Goal: Use online tool/utility: Utilize a website feature to perform a specific function

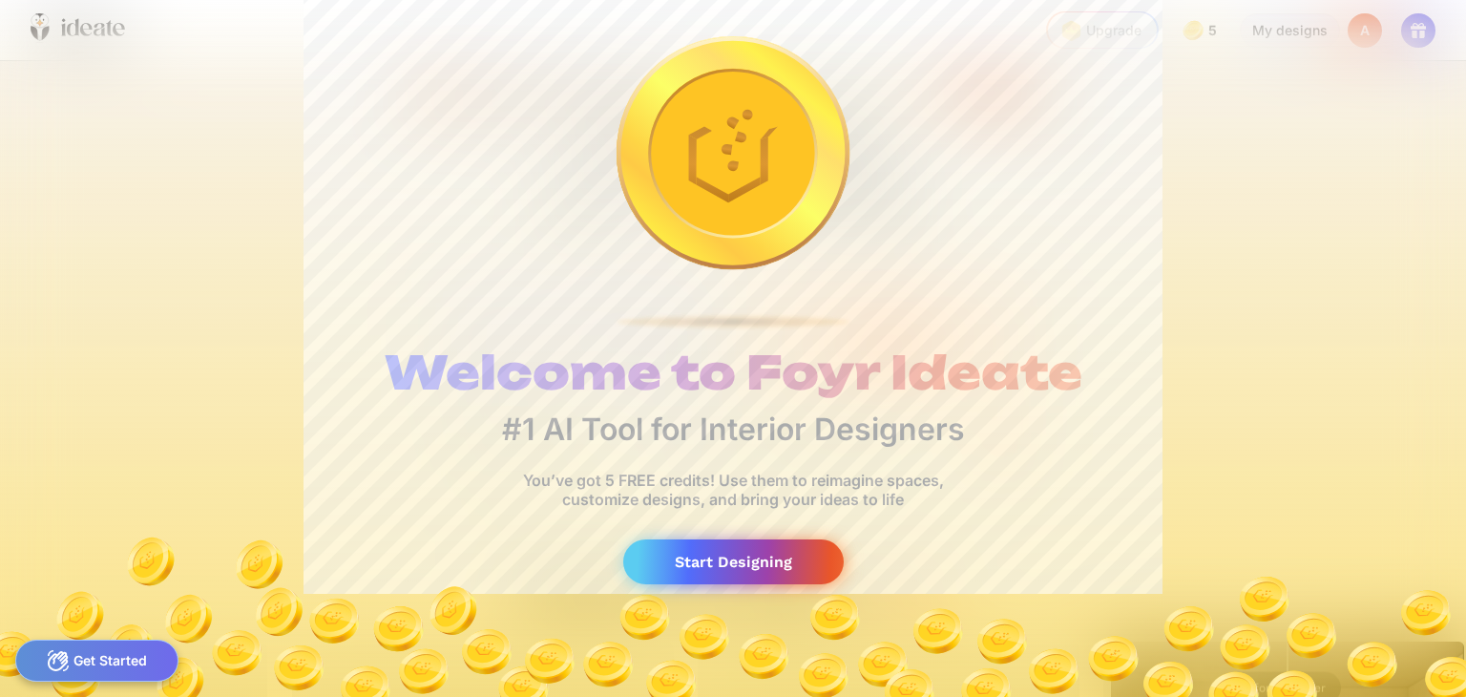
click at [747, 565] on div "Start Designing" at bounding box center [733, 561] width 221 height 45
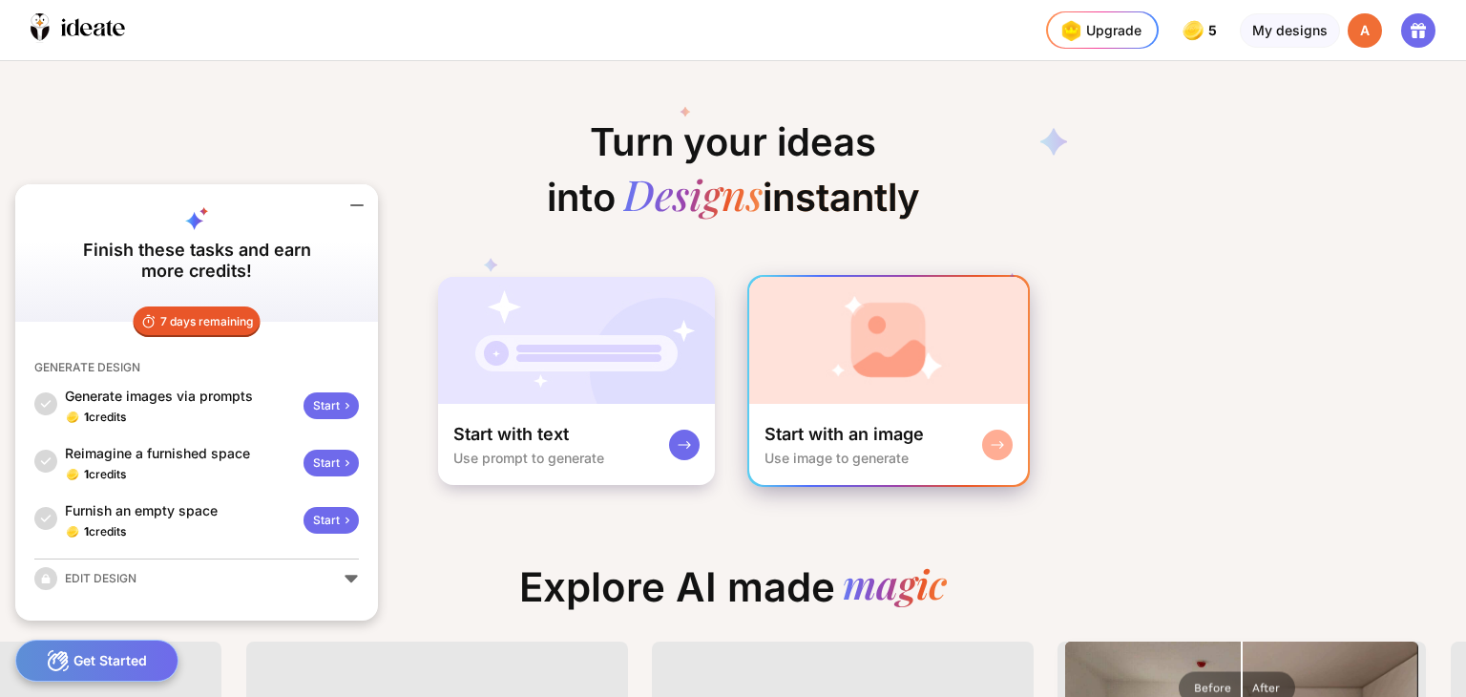
click at [878, 413] on div "Start with an image Use image to generate" at bounding box center [888, 444] width 279 height 81
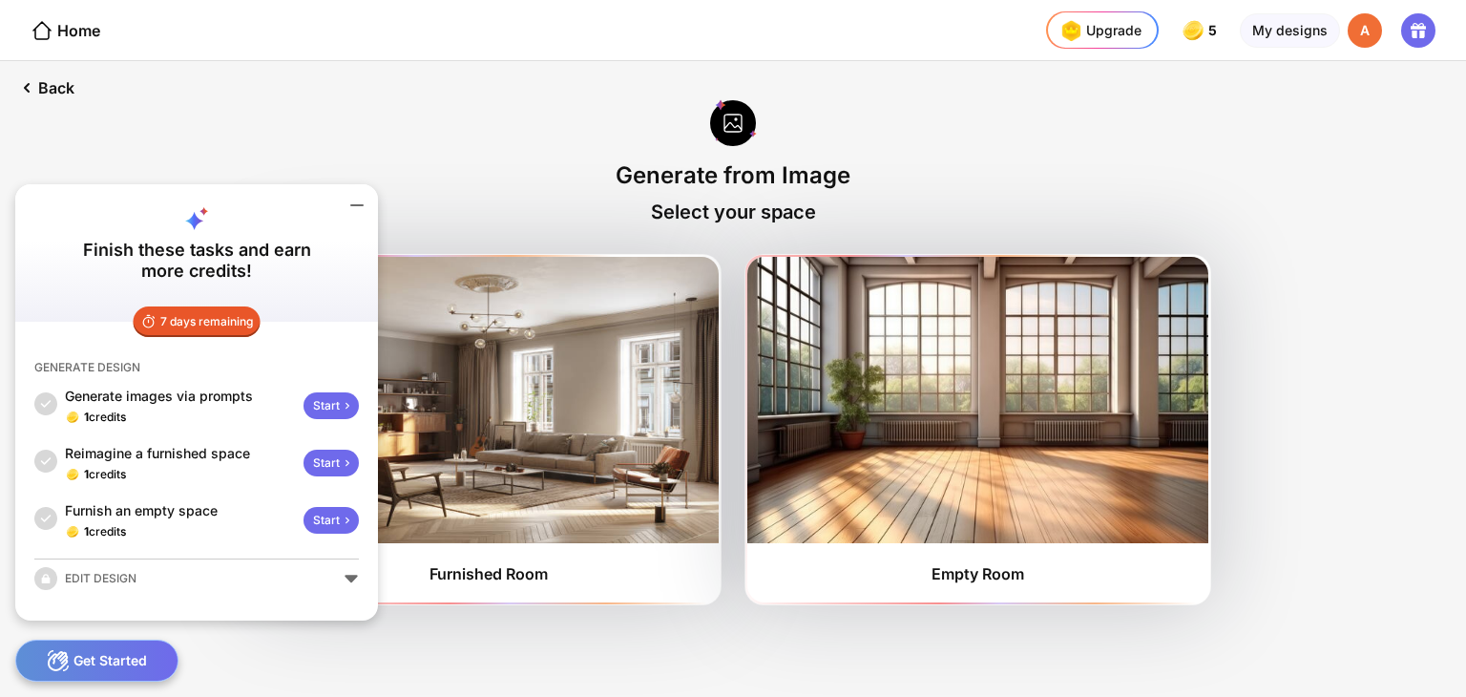
click at [361, 205] on icon at bounding box center [356, 205] width 11 height 0
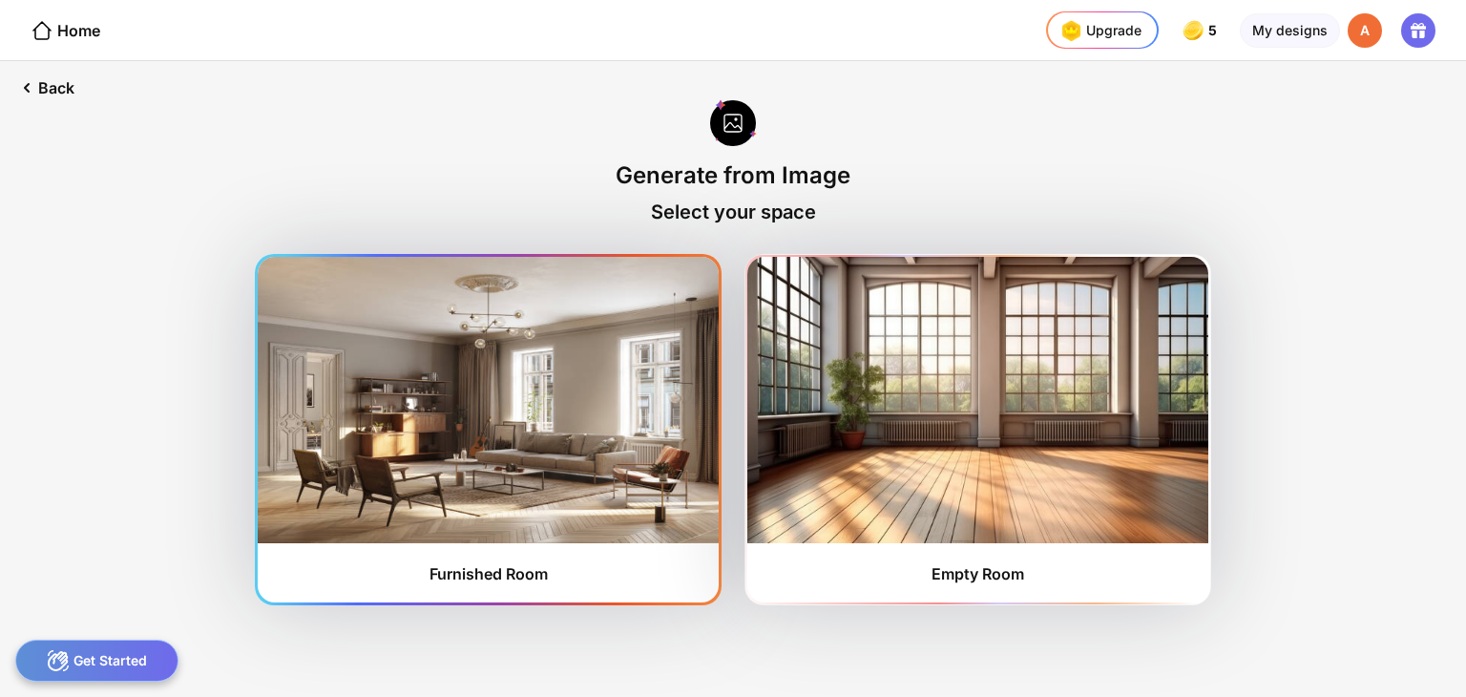
click at [390, 578] on div "Furnished Room" at bounding box center [488, 430] width 461 height 346
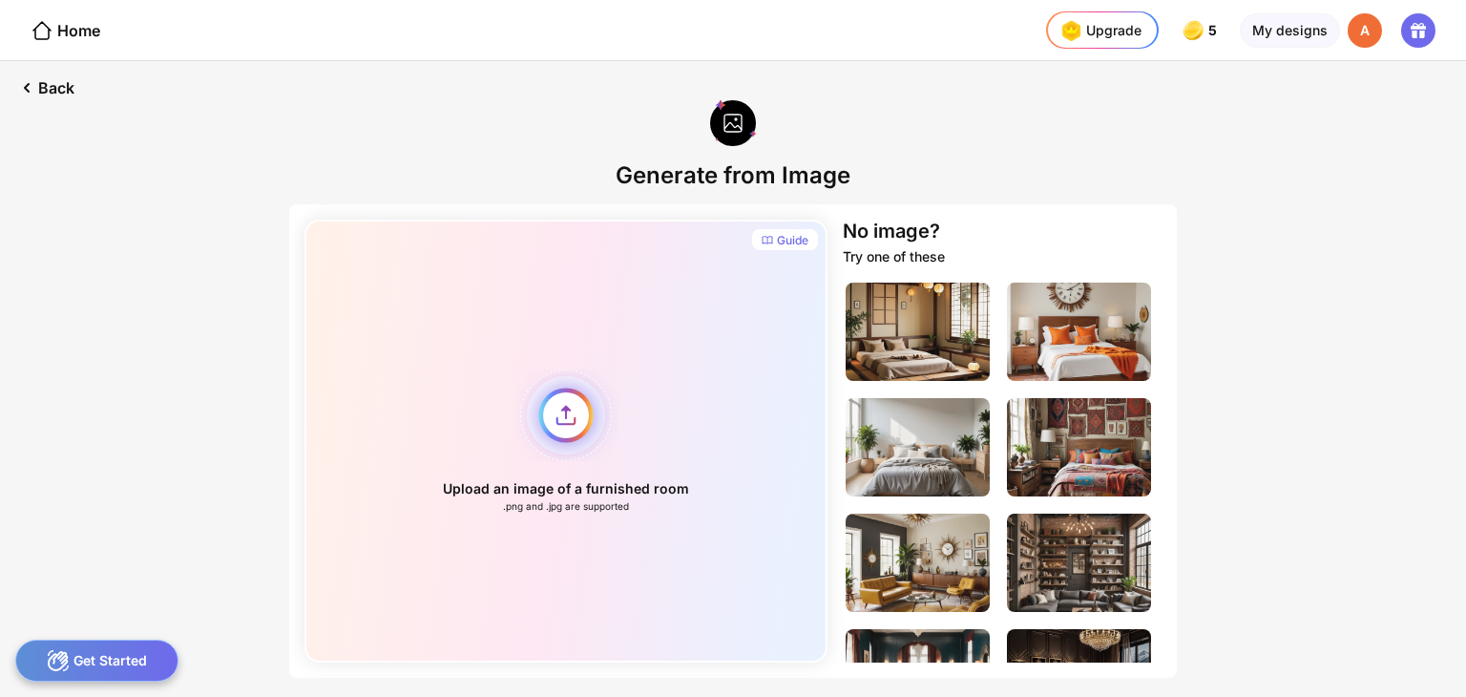
click at [561, 411] on div "Upload an image of a furnished room .png and .jpg are supported" at bounding box center [566, 441] width 523 height 443
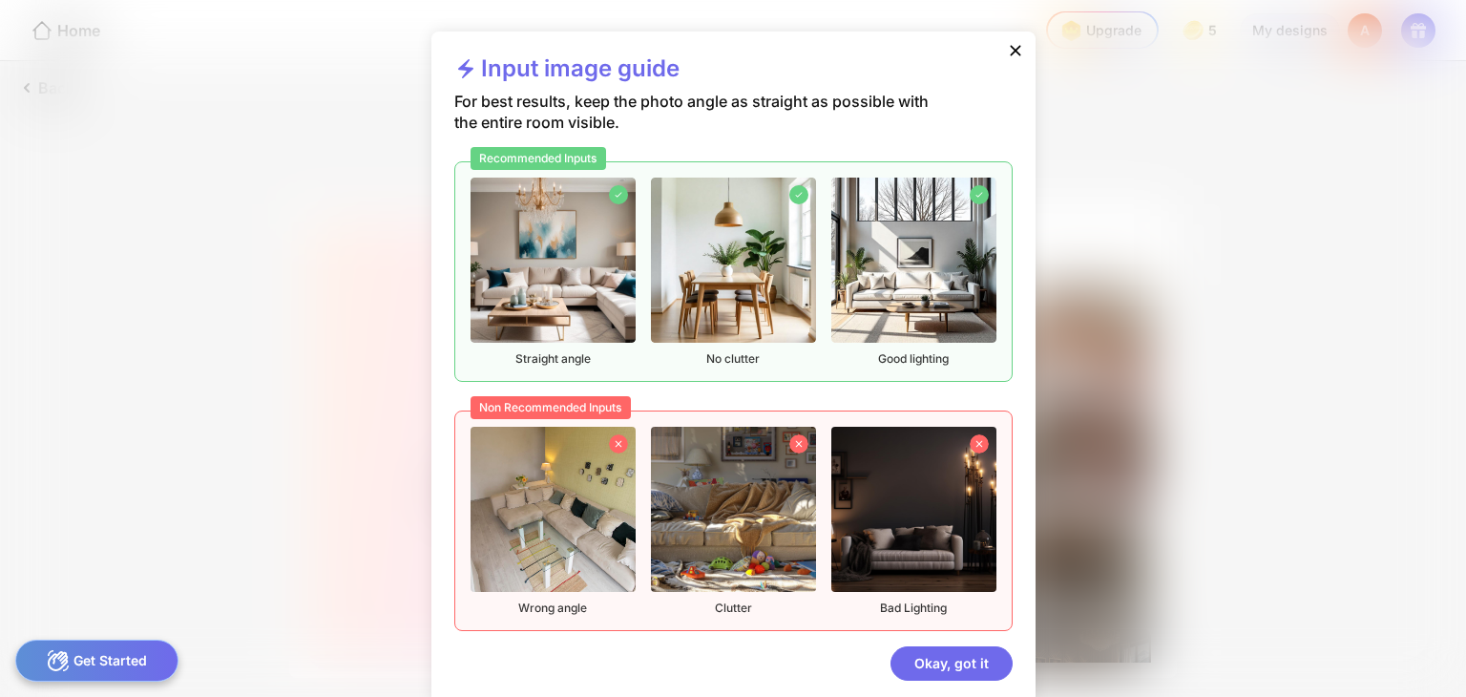
click at [471, 310] on img at bounding box center [553, 260] width 165 height 165
click at [929, 663] on div "Okay, got it" at bounding box center [952, 663] width 122 height 34
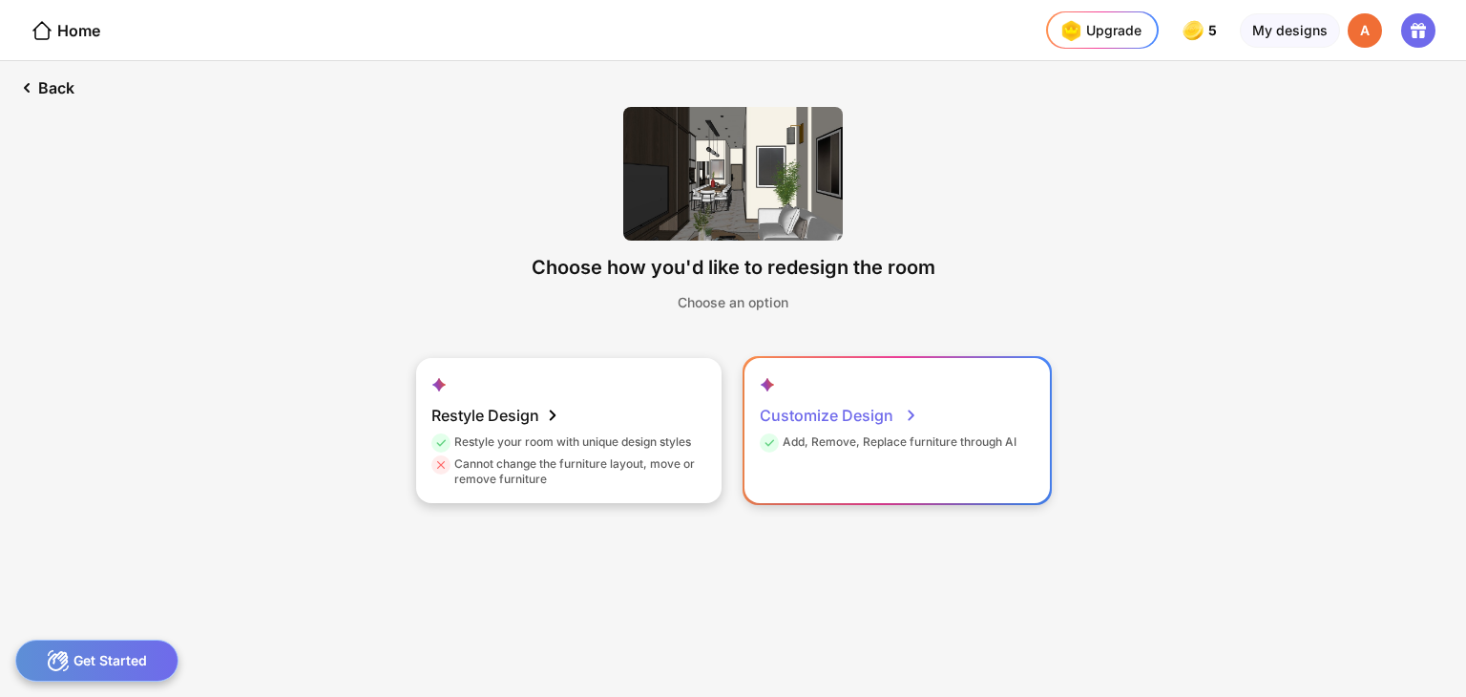
click at [834, 417] on div "Customize Design" at bounding box center [839, 415] width 158 height 38
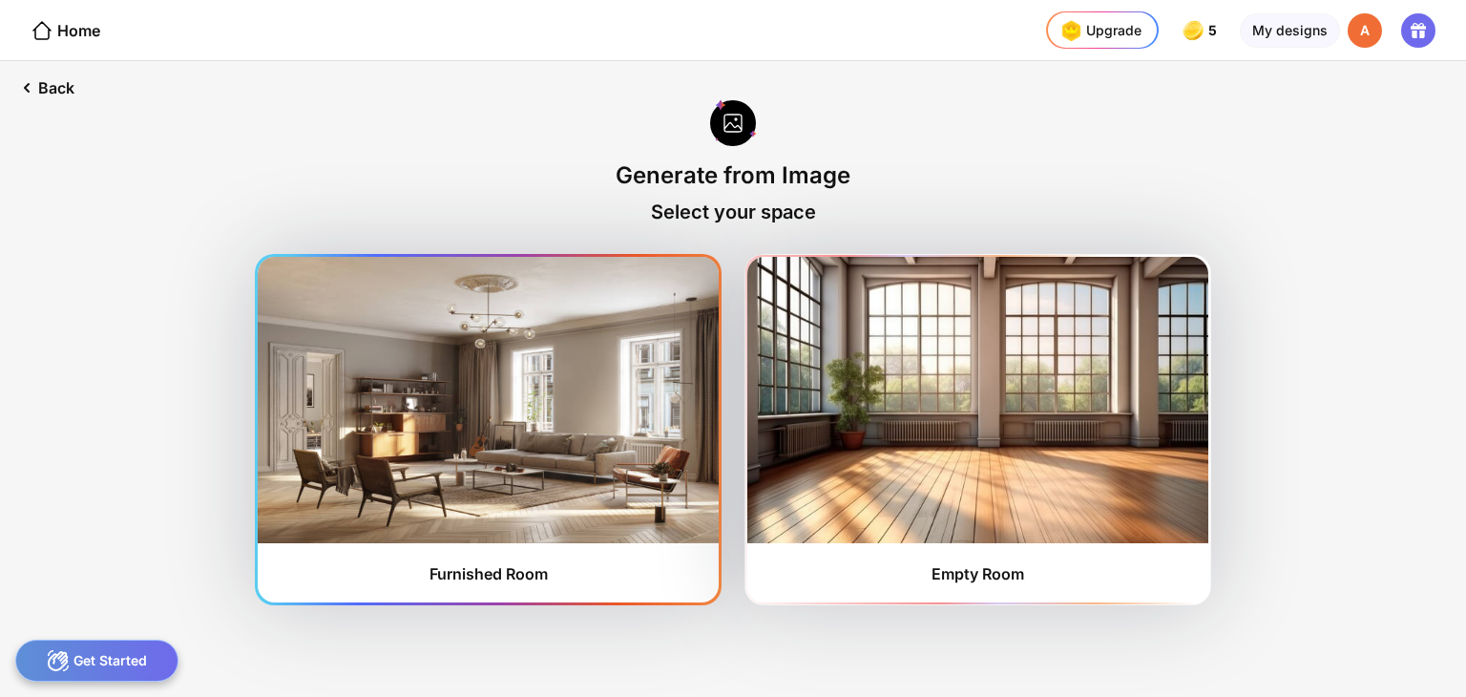
click at [462, 433] on img at bounding box center [488, 400] width 461 height 286
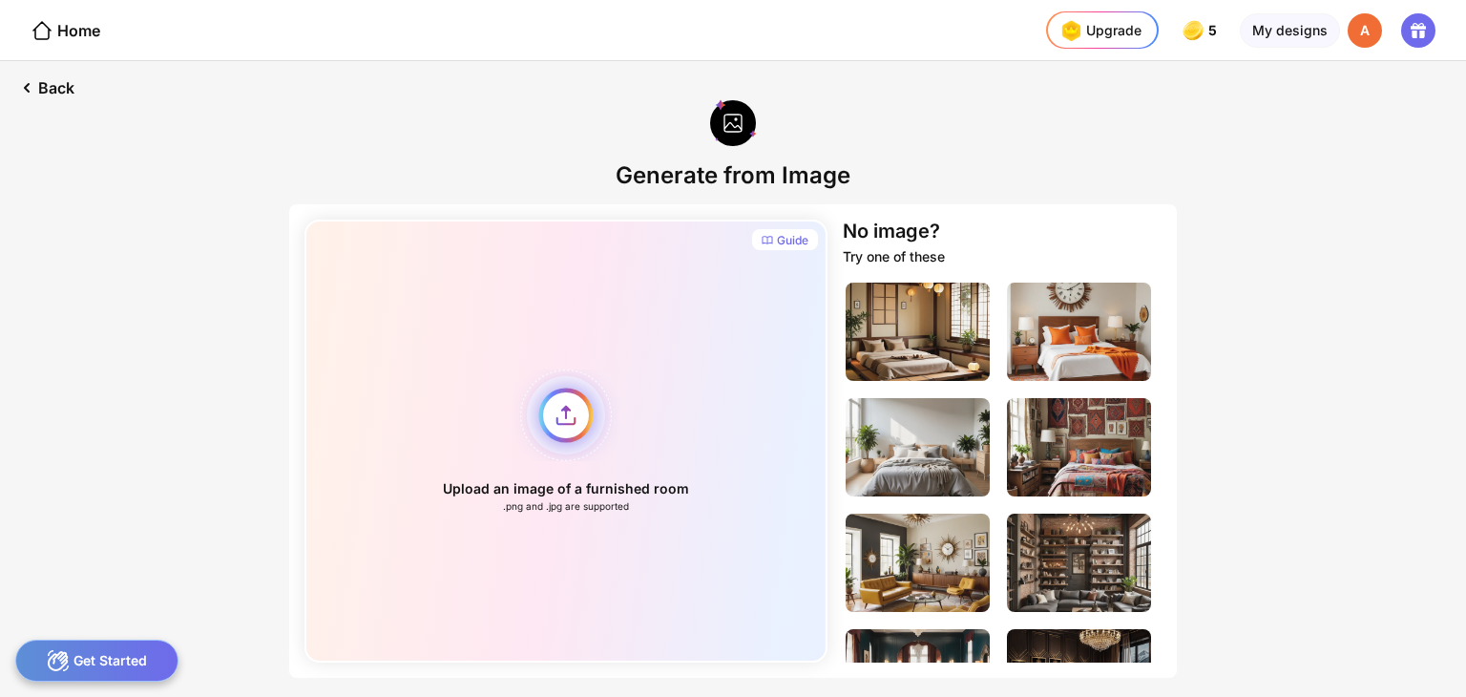
click at [576, 410] on div "Upload an image of a furnished room .png and .jpg are supported" at bounding box center [566, 441] width 523 height 443
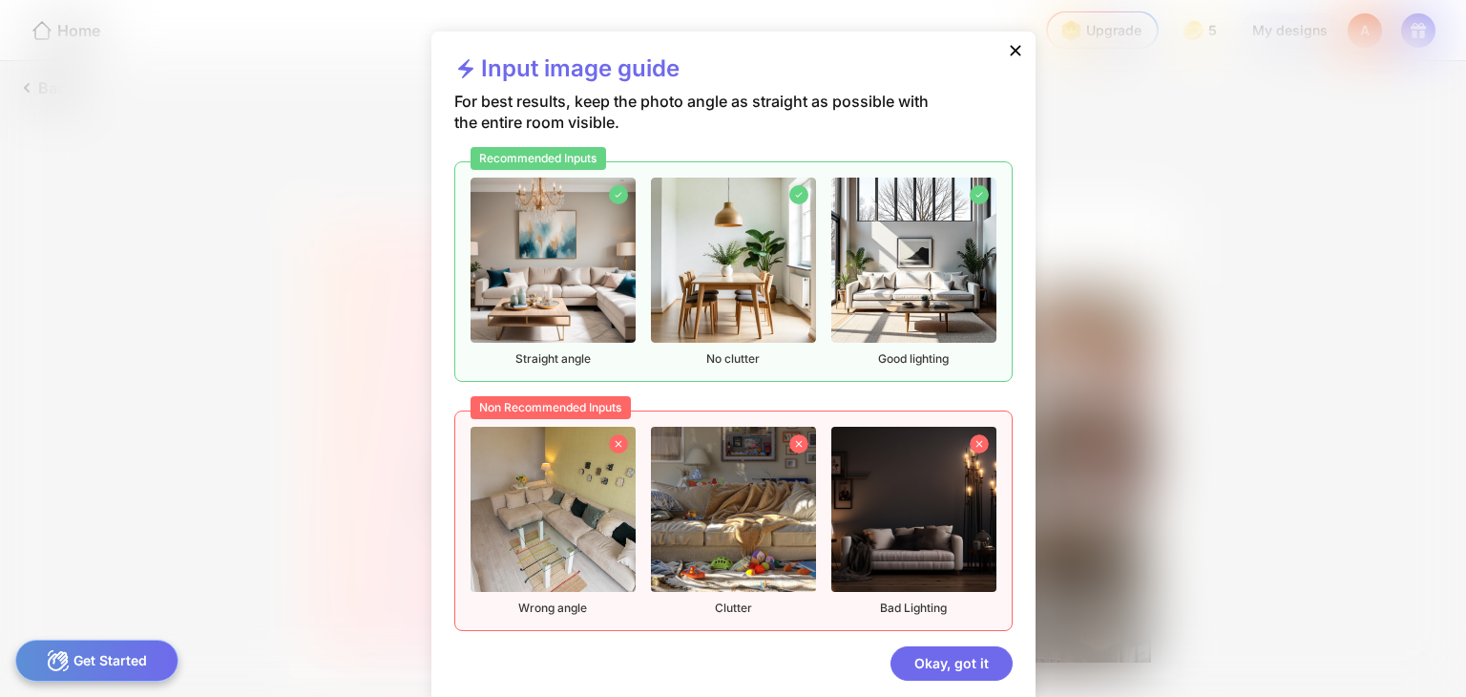
click at [571, 265] on img at bounding box center [553, 260] width 165 height 165
click at [942, 664] on div "Okay, got it" at bounding box center [952, 663] width 122 height 34
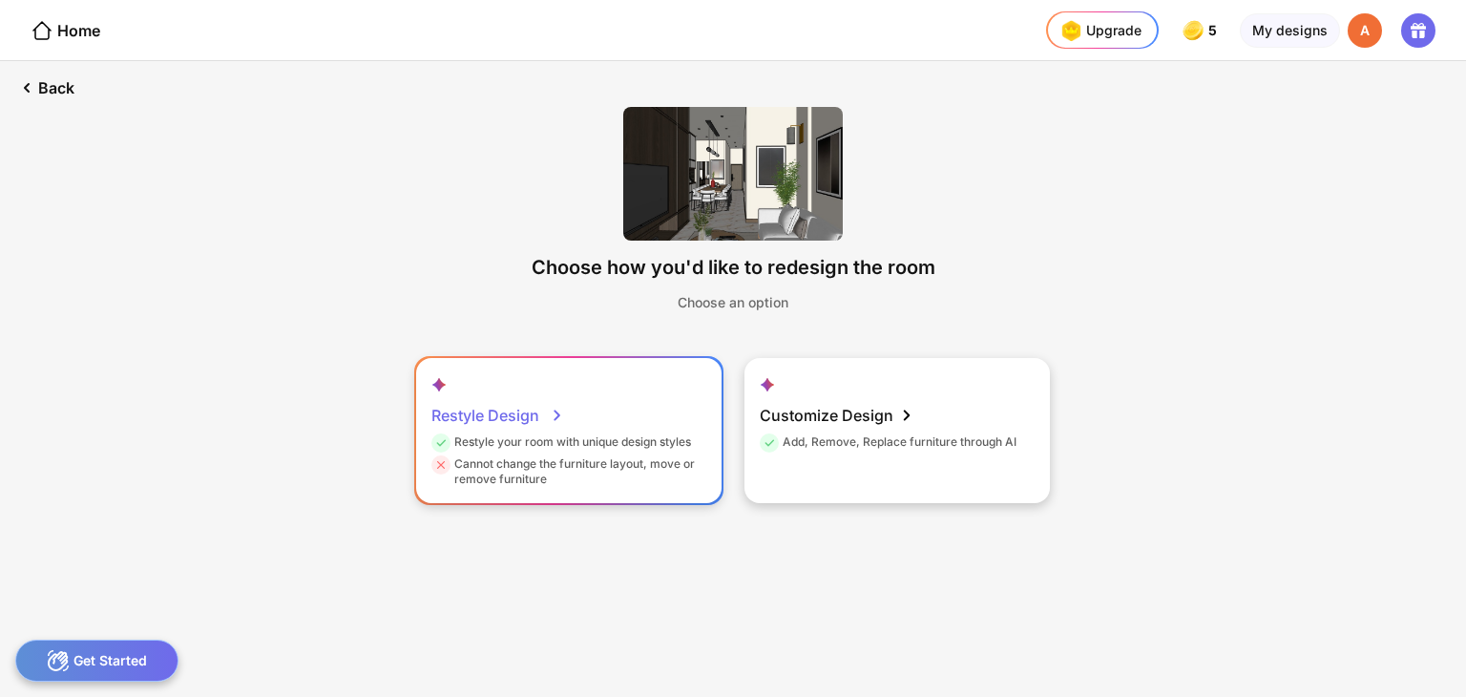
click at [496, 442] on div "Restyle your room with unique design styles" at bounding box center [562, 445] width 260 height 22
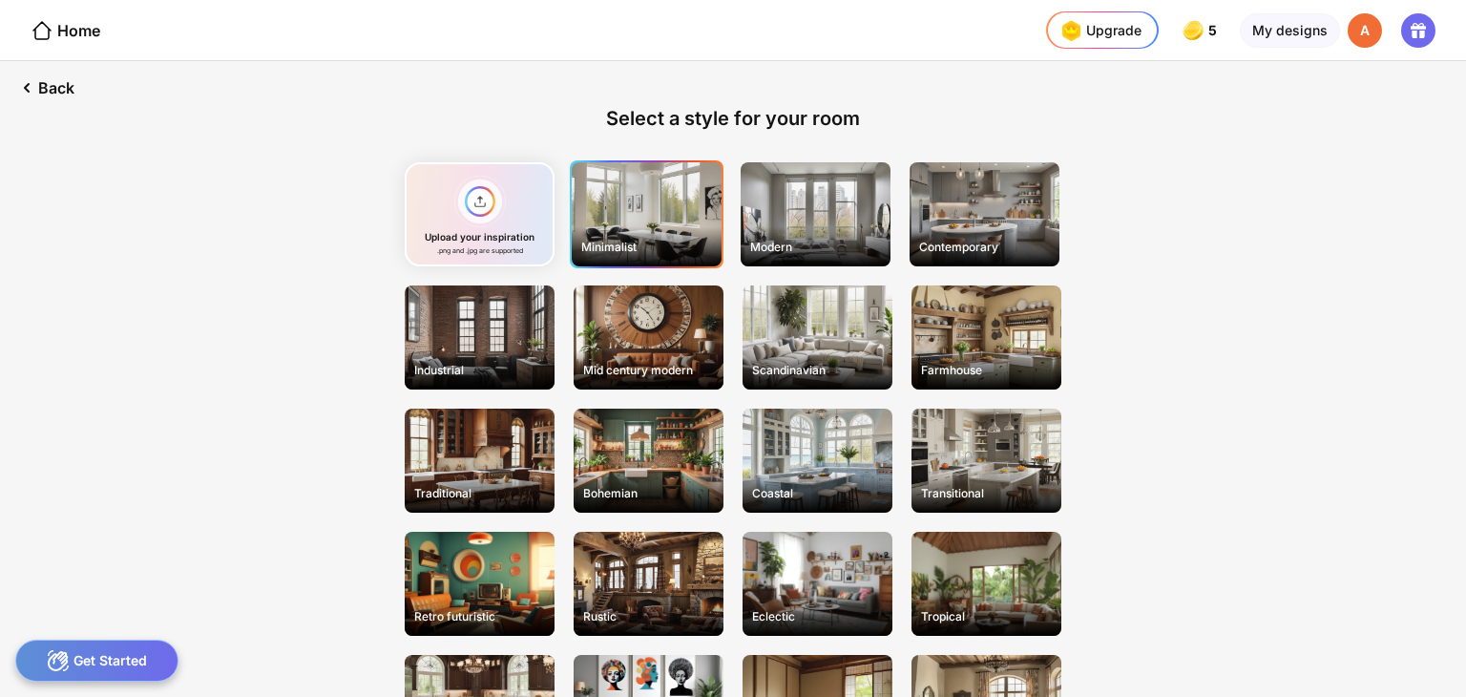
click at [695, 211] on div "Minimalist" at bounding box center [647, 214] width 150 height 104
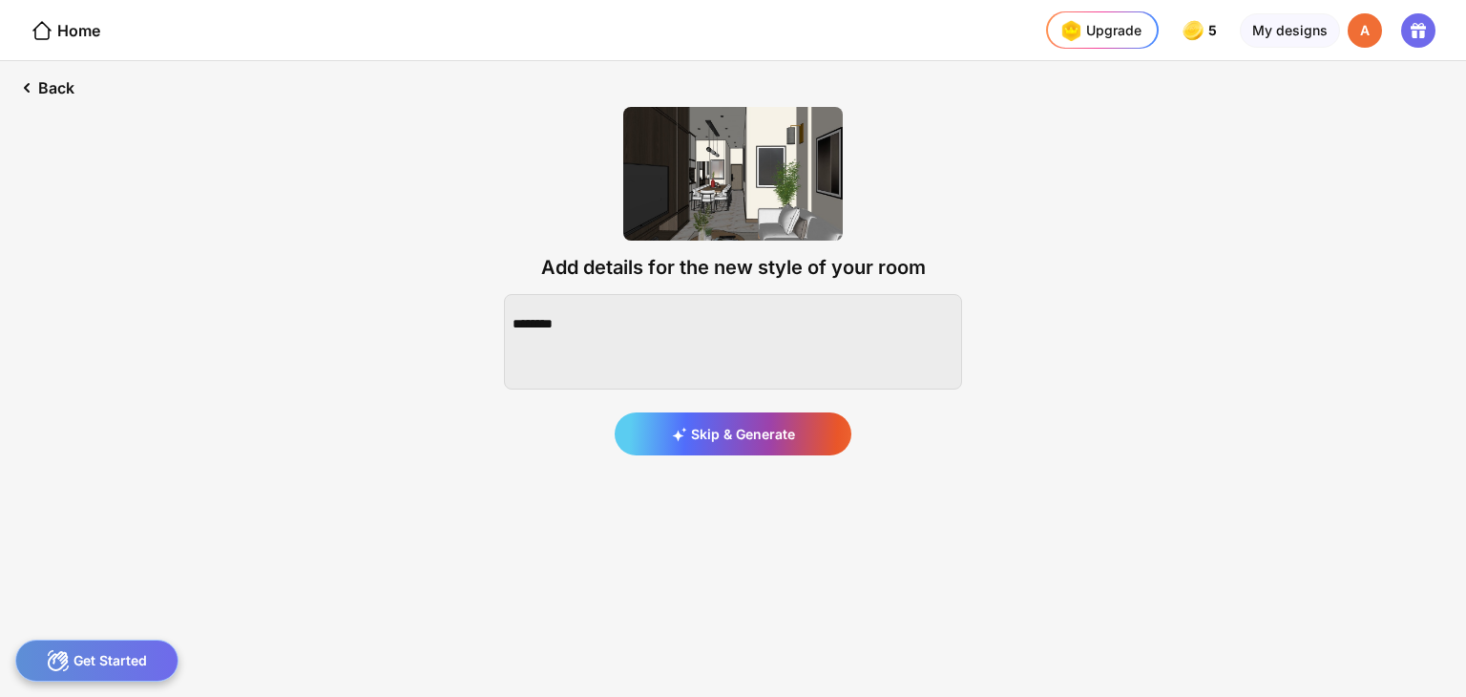
click at [695, 211] on img at bounding box center [733, 174] width 220 height 134
click at [588, 343] on textarea at bounding box center [733, 341] width 458 height 95
click at [814, 314] on textarea at bounding box center [733, 341] width 458 height 95
click at [819, 313] on textarea at bounding box center [733, 341] width 458 height 95
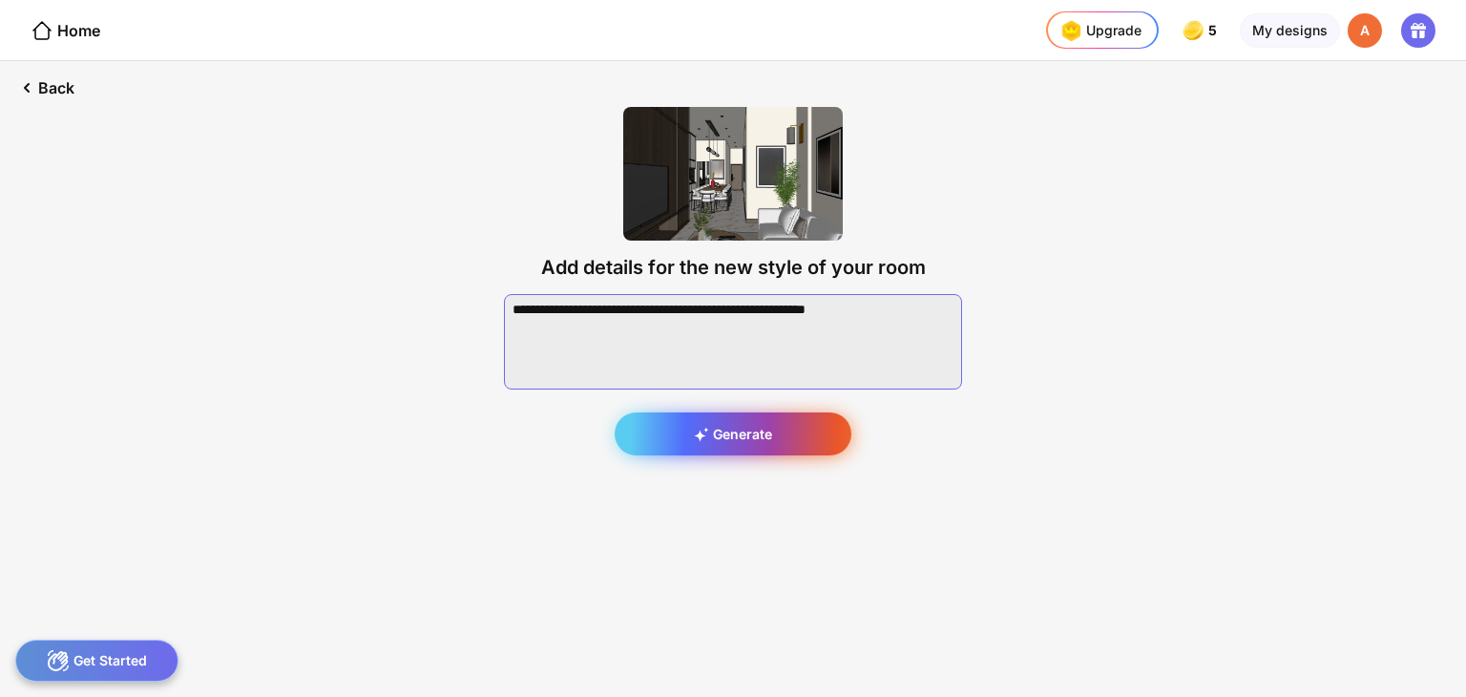
type textarea "**********"
click at [767, 413] on div "Generate" at bounding box center [733, 433] width 237 height 43
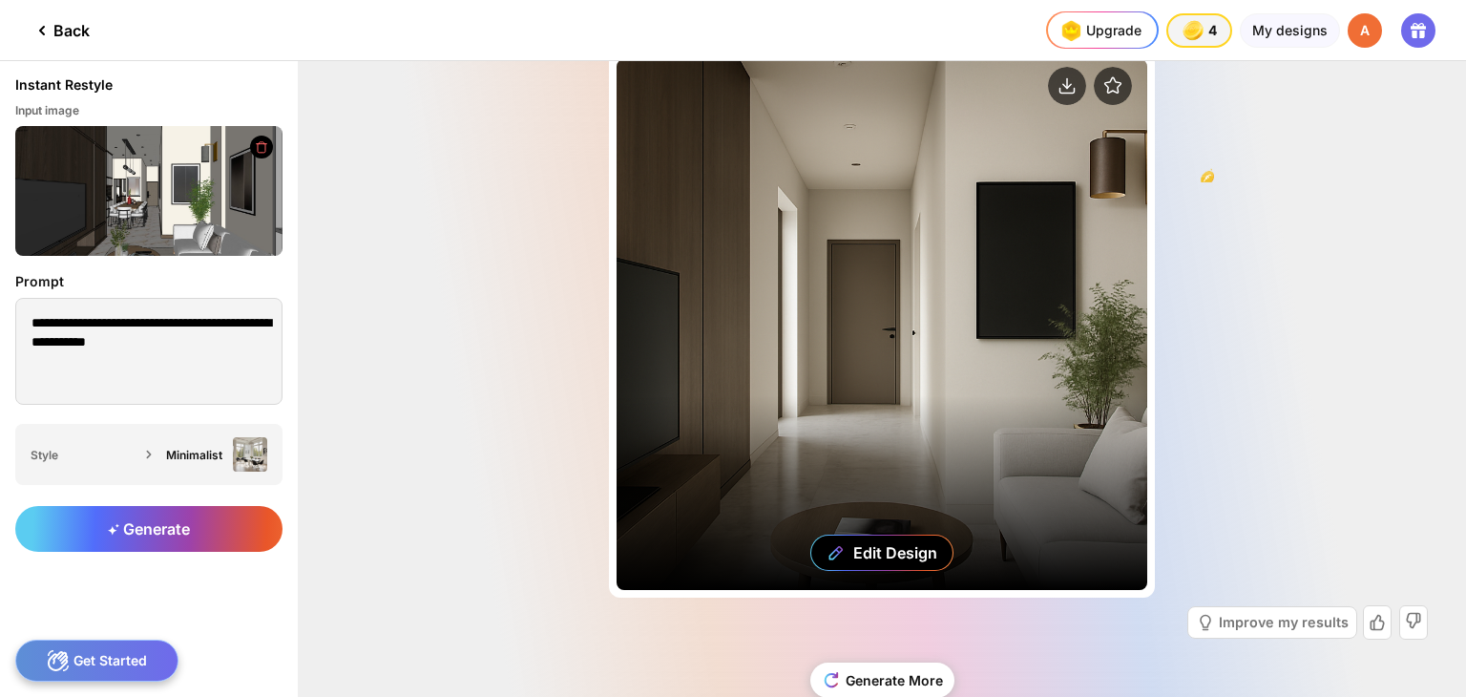
scroll to position [69, 0]
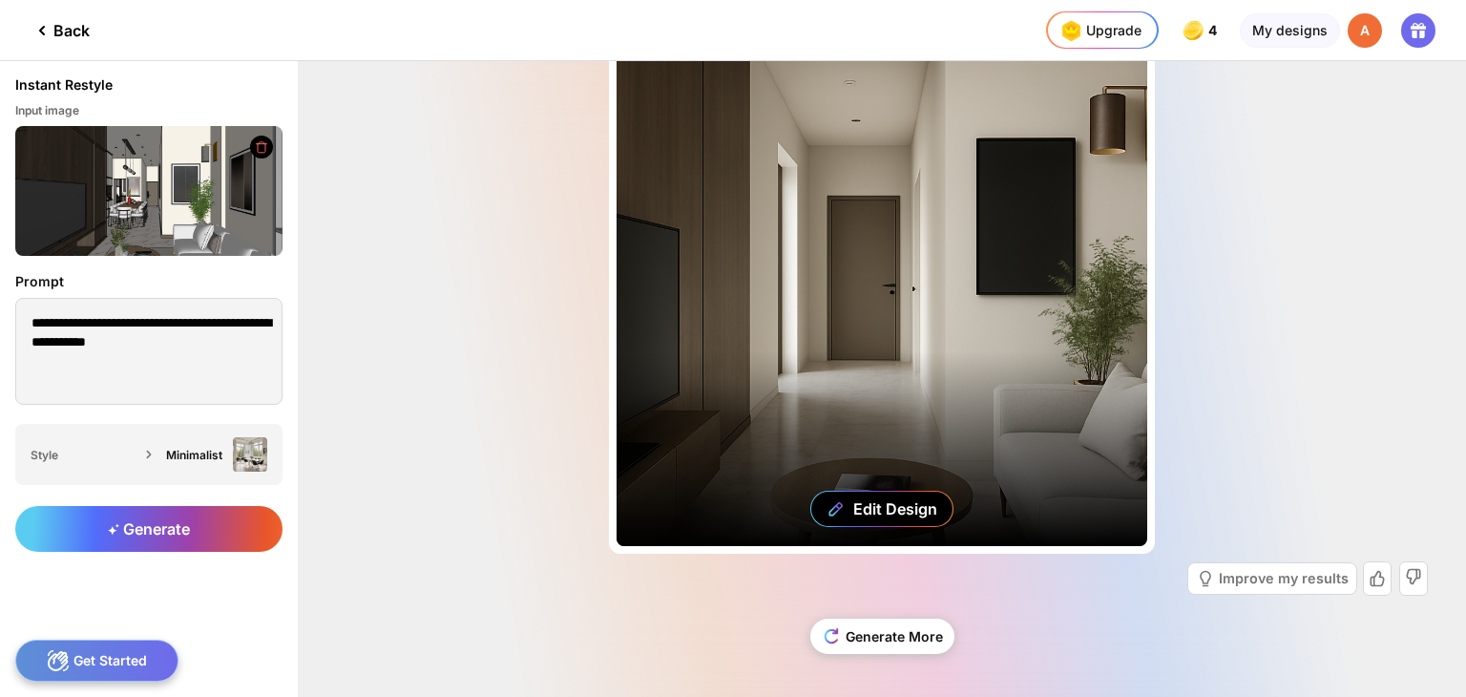
click at [892, 349] on div "Edit Design" at bounding box center [882, 280] width 531 height 531
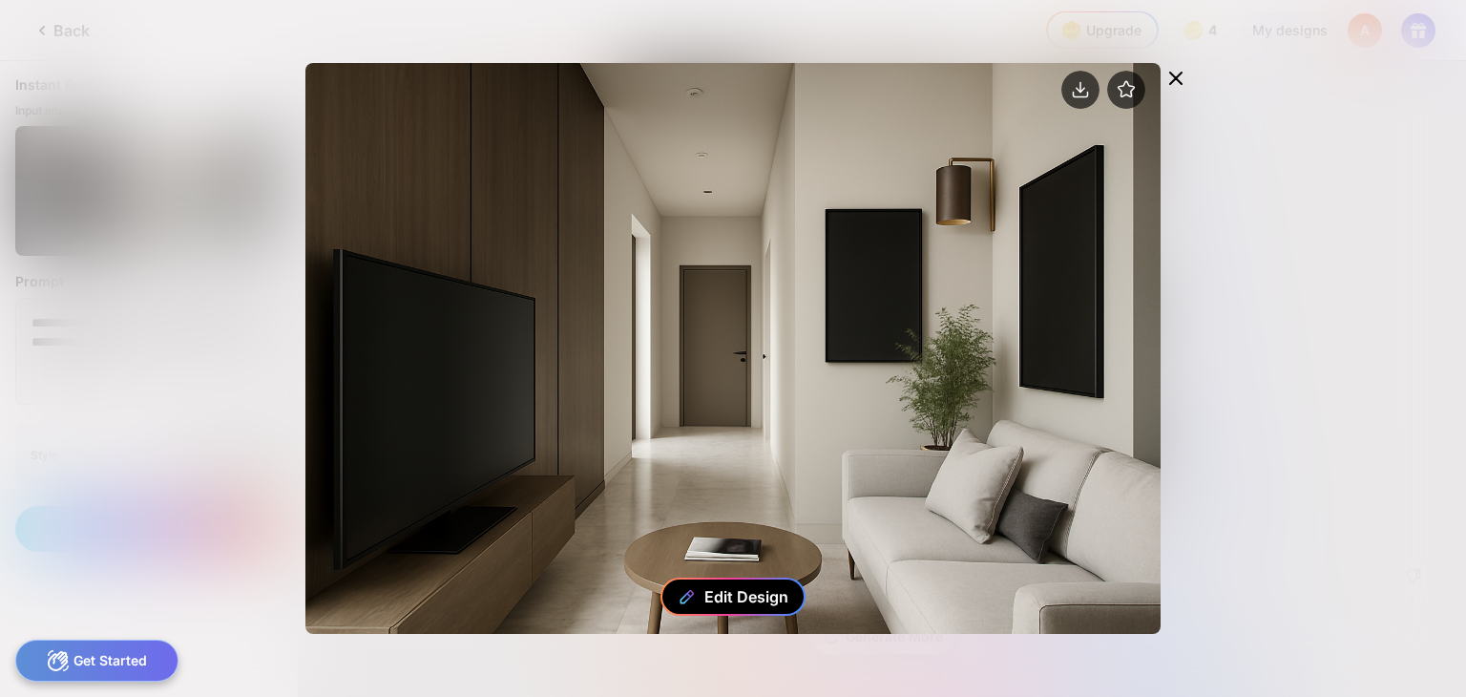
click at [797, 592] on div "Edit Design" at bounding box center [733, 597] width 145 height 38
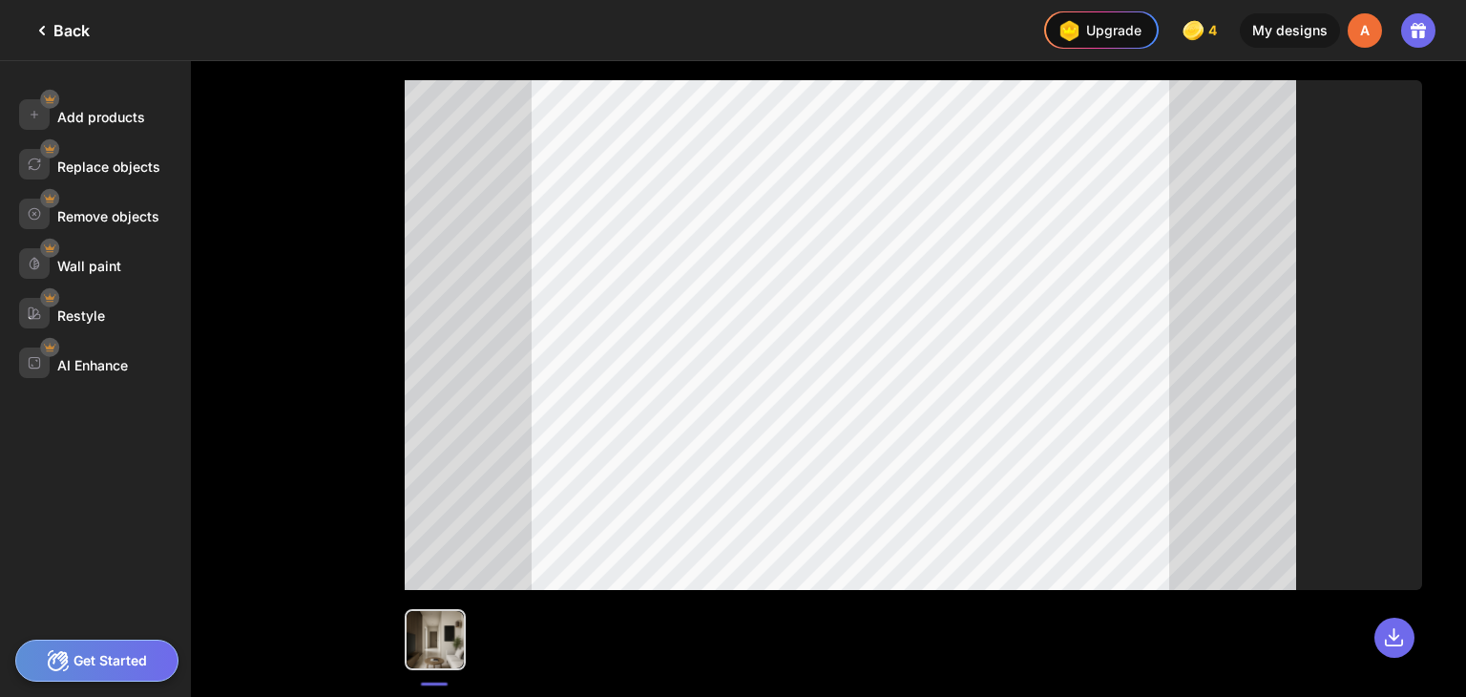
drag, startPoint x: 403, startPoint y: 89, endPoint x: 1027, endPoint y: 639, distance: 832.0
click at [1027, 650] on div at bounding box center [913, 379] width 1105 height 636
click at [49, 24] on icon at bounding box center [42, 30] width 23 height 23
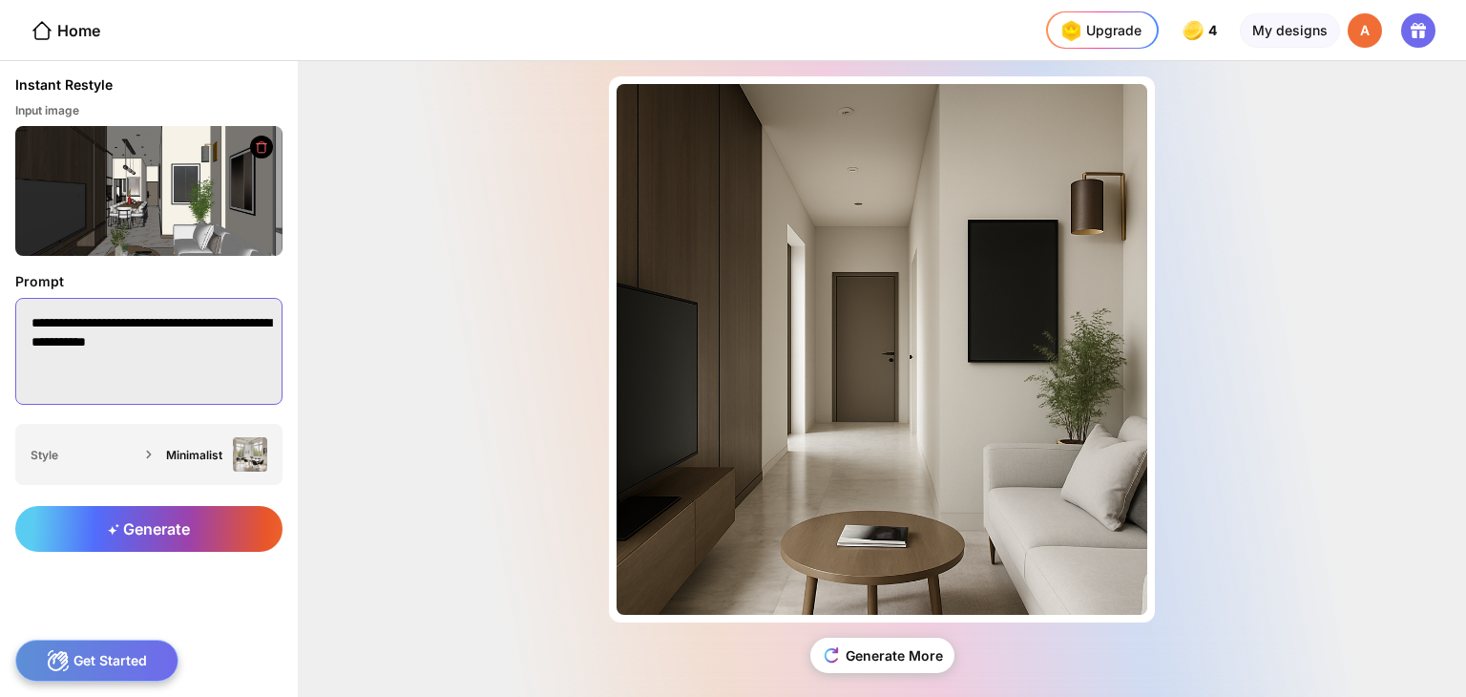
click at [122, 360] on textarea "**********" at bounding box center [148, 351] width 267 height 107
click at [200, 347] on textarea "**********" at bounding box center [148, 351] width 267 height 107
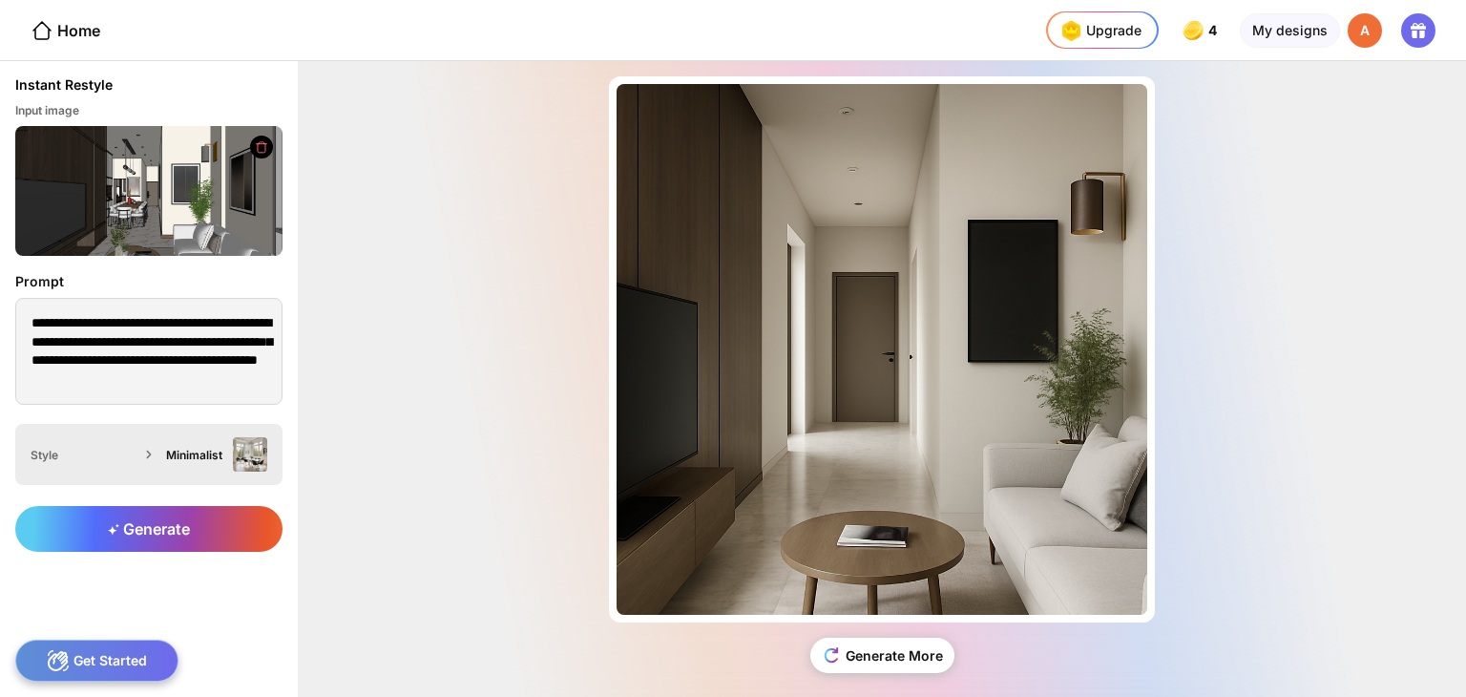
click at [204, 468] on div "Minimalist" at bounding box center [212, 454] width 109 height 34
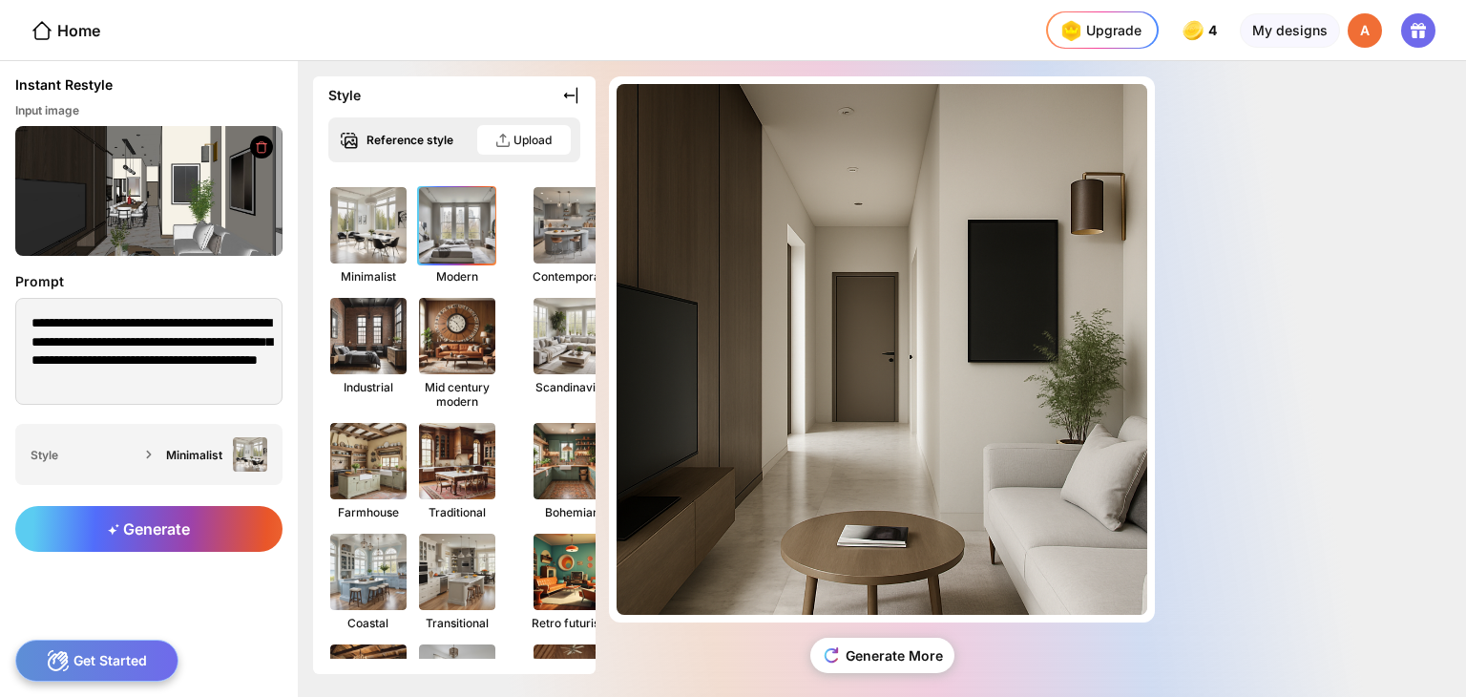
click at [474, 247] on img at bounding box center [457, 225] width 84 height 84
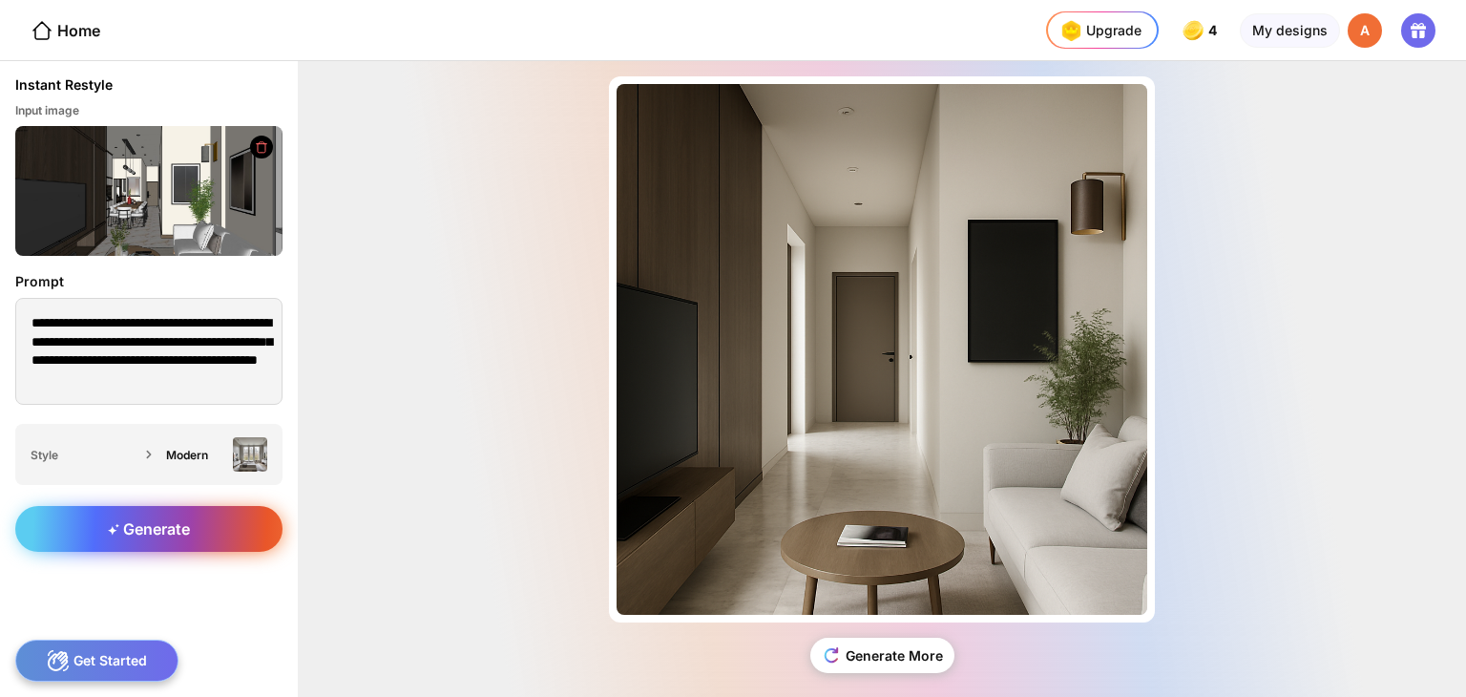
click at [179, 531] on span "Generate" at bounding box center [149, 528] width 82 height 19
click at [161, 518] on div "Generate" at bounding box center [149, 594] width 298 height 206
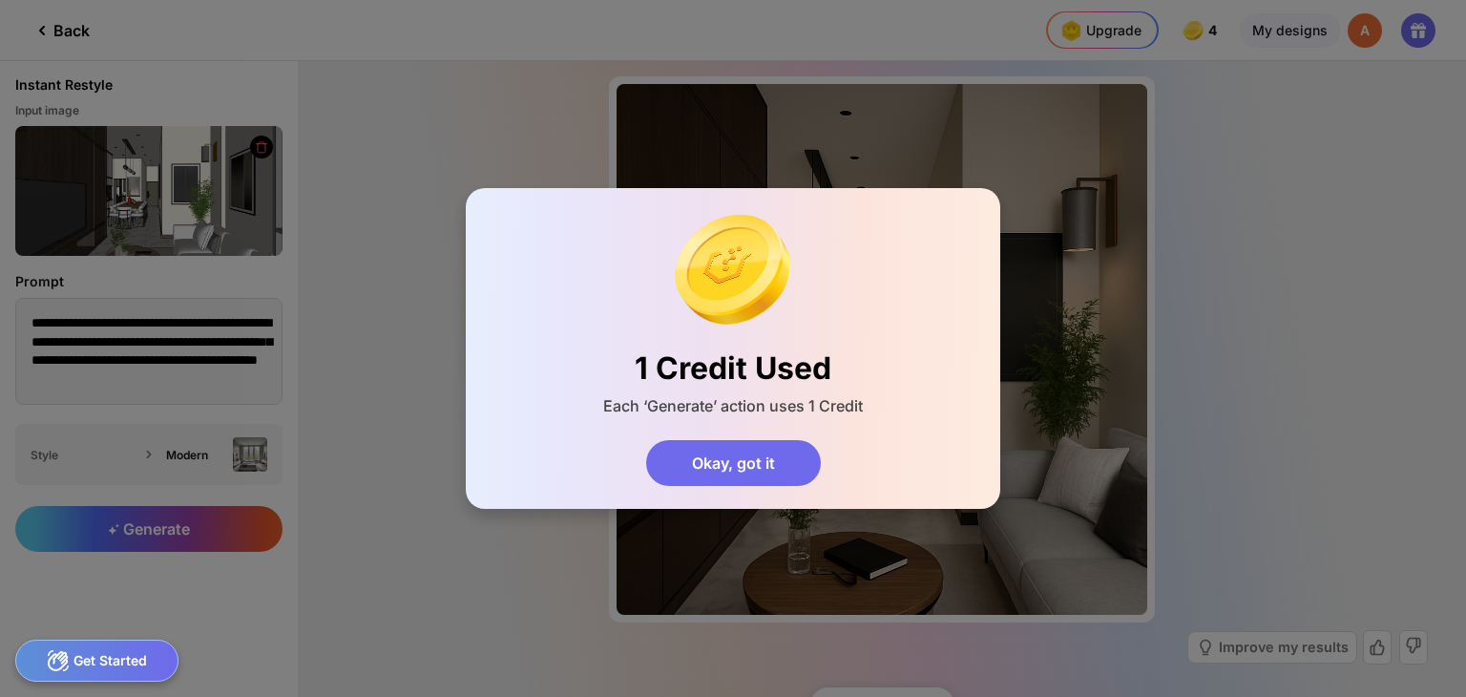
click at [368, 455] on div "1 Credit Used Each ‘Generate’ action uses 1 Credit Okay, got it" at bounding box center [733, 348] width 1466 height 697
click at [691, 450] on div "Okay, got it" at bounding box center [733, 463] width 175 height 46
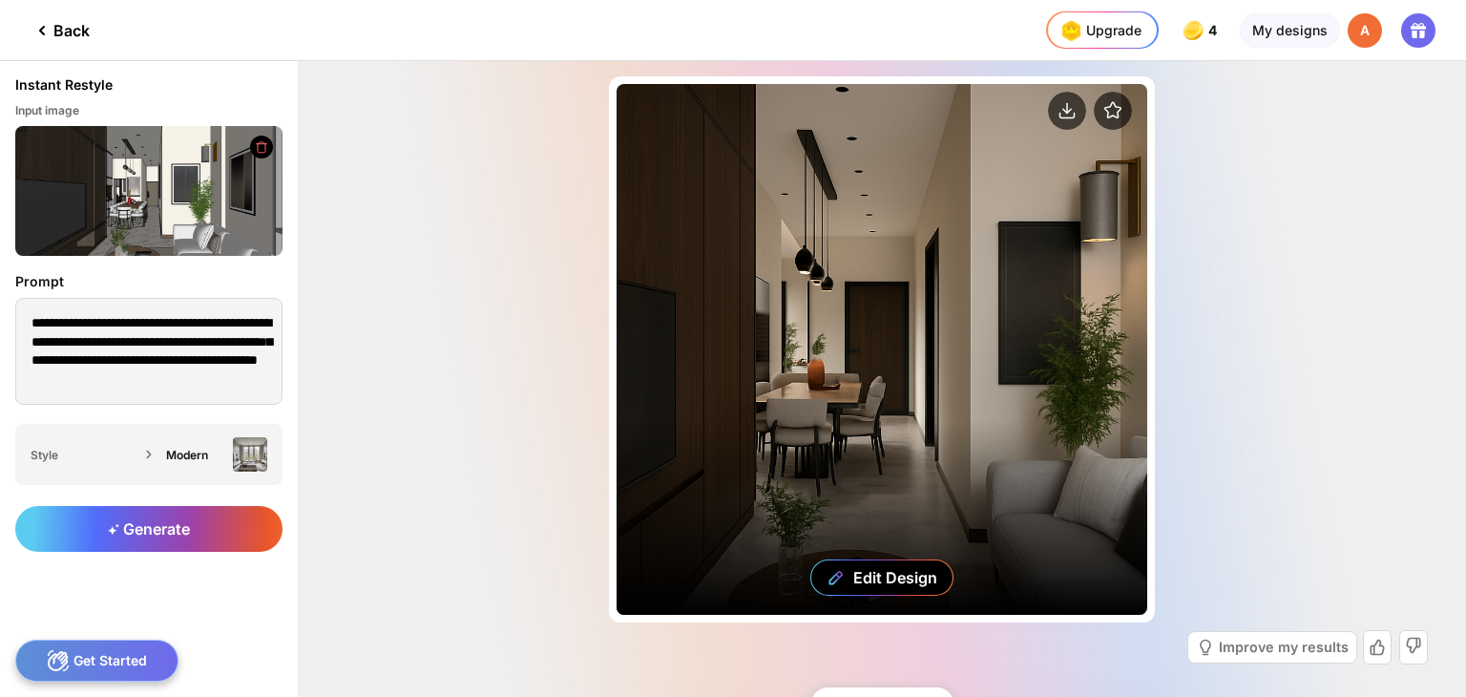
click at [802, 436] on div "Edit Design" at bounding box center [882, 349] width 531 height 531
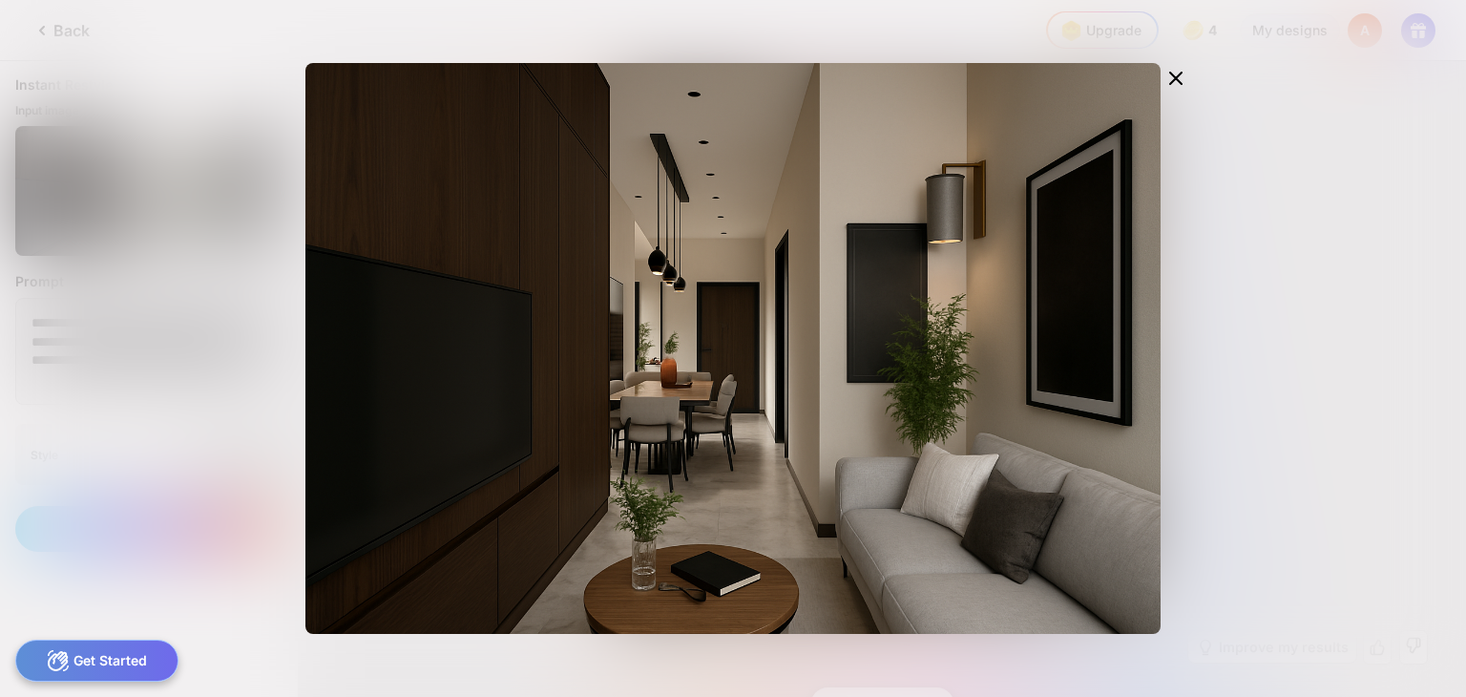
click at [79, 457] on div "Edit Design" at bounding box center [733, 348] width 1466 height 697
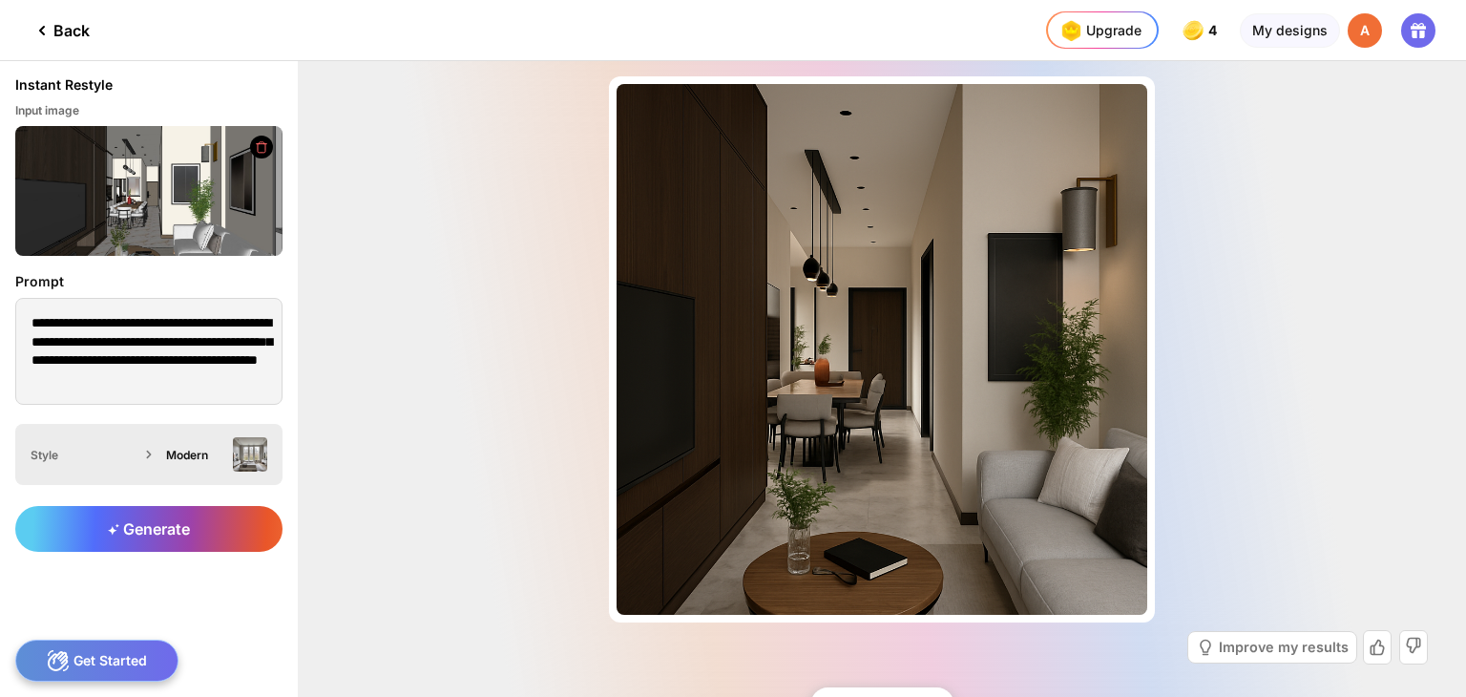
click at [203, 448] on div "Modern" at bounding box center [195, 455] width 59 height 14
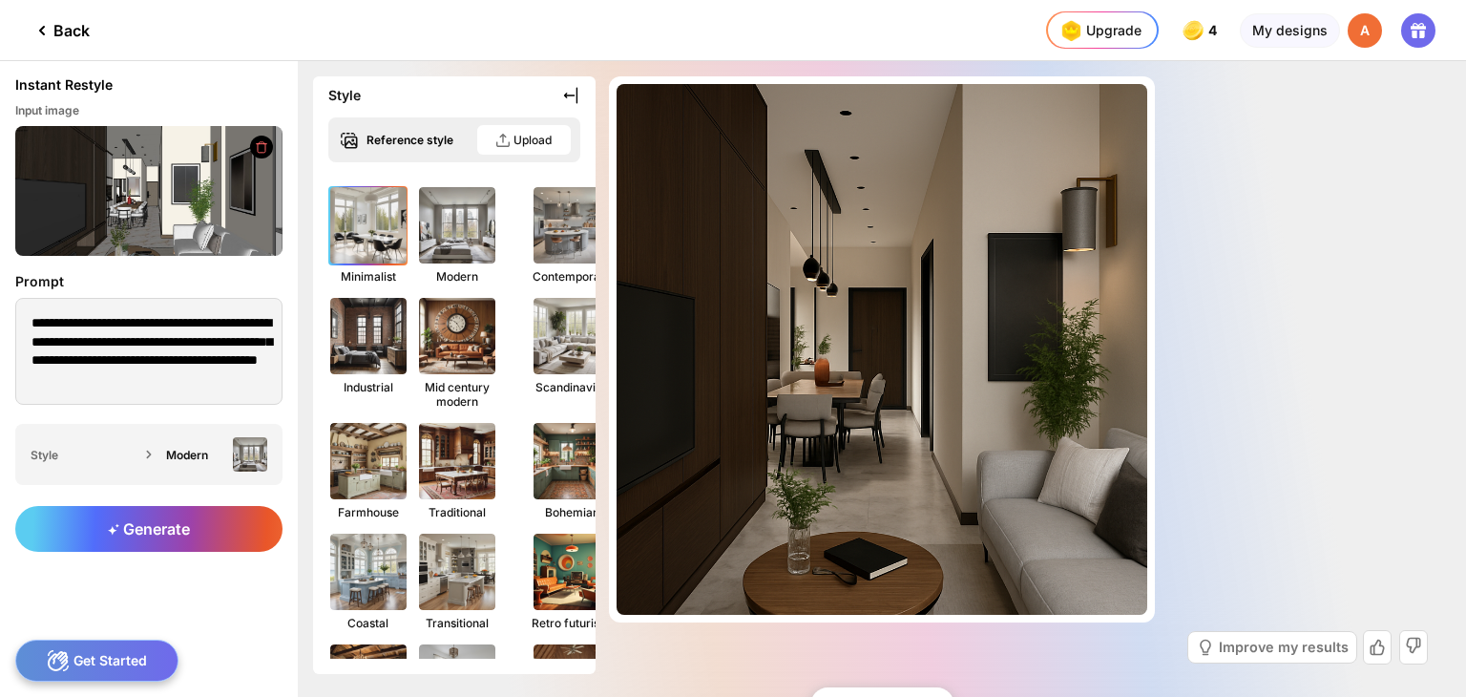
click at [382, 229] on img at bounding box center [368, 225] width 84 height 84
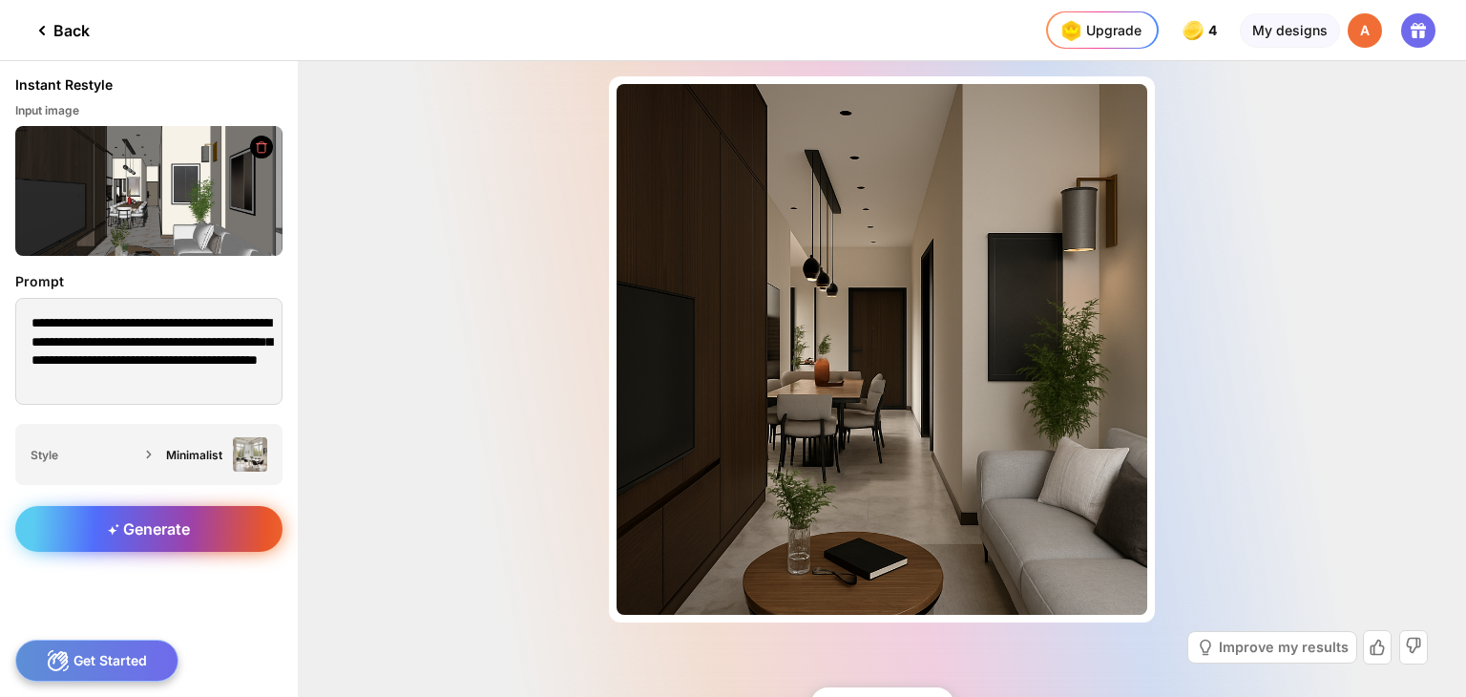
click at [237, 526] on div "Generate" at bounding box center [148, 529] width 267 height 46
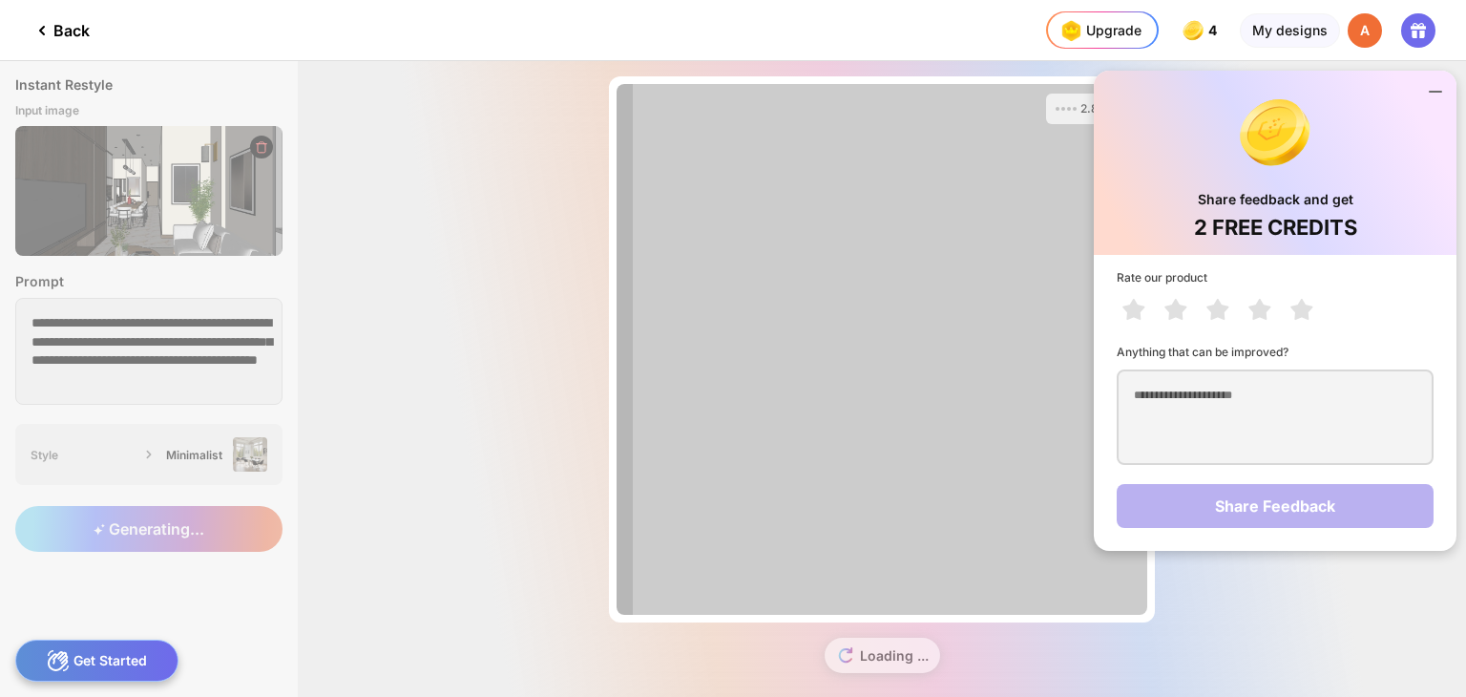
click at [1428, 89] on icon at bounding box center [1435, 91] width 23 height 23
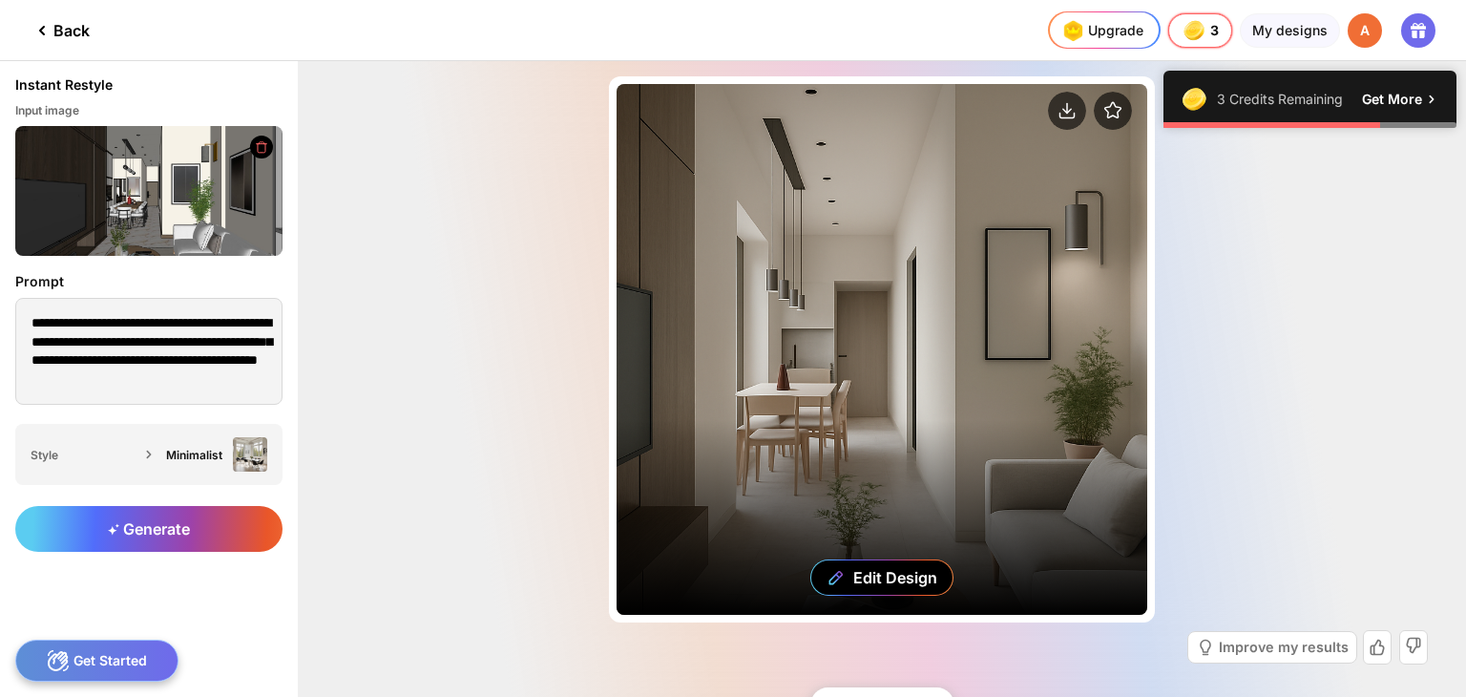
click at [931, 403] on div "Edit Design" at bounding box center [882, 349] width 531 height 531
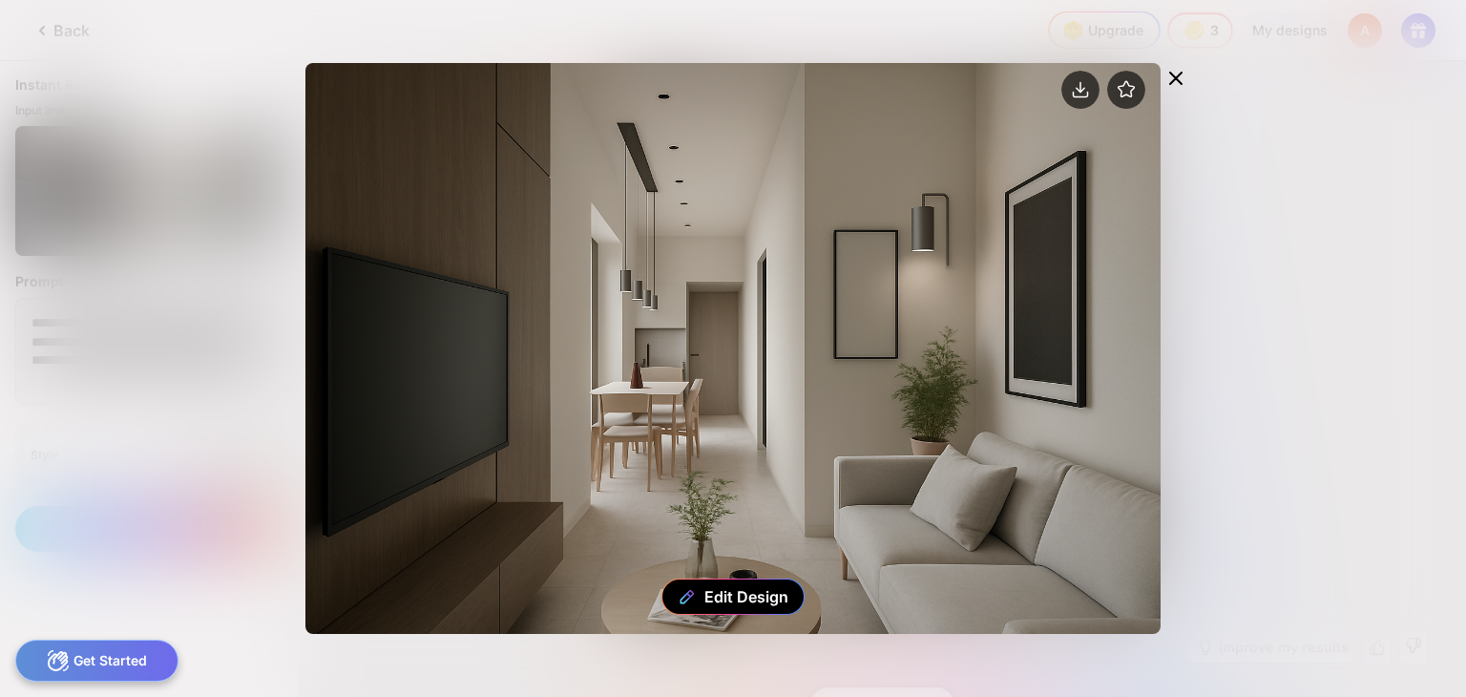
click at [1181, 74] on icon at bounding box center [1175, 78] width 11 height 11
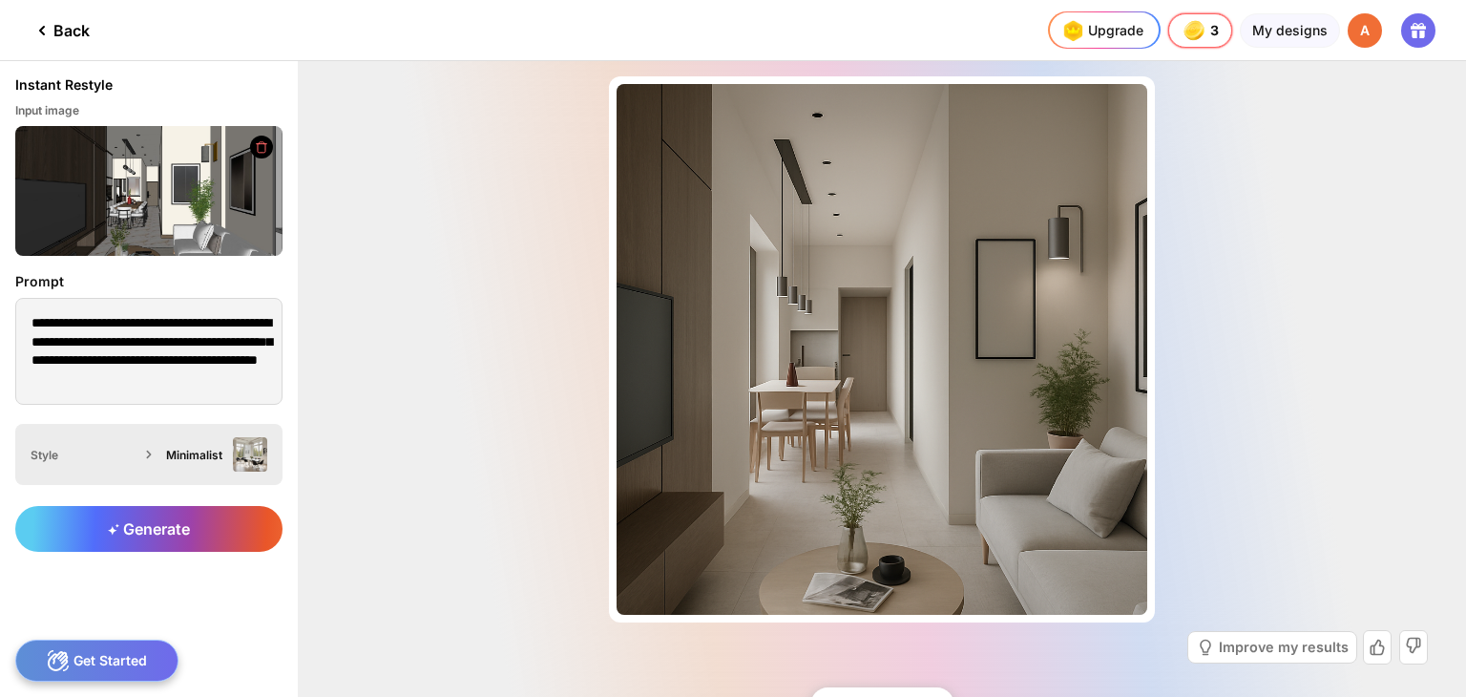
click at [232, 473] on div "Style Minimalist" at bounding box center [148, 454] width 267 height 61
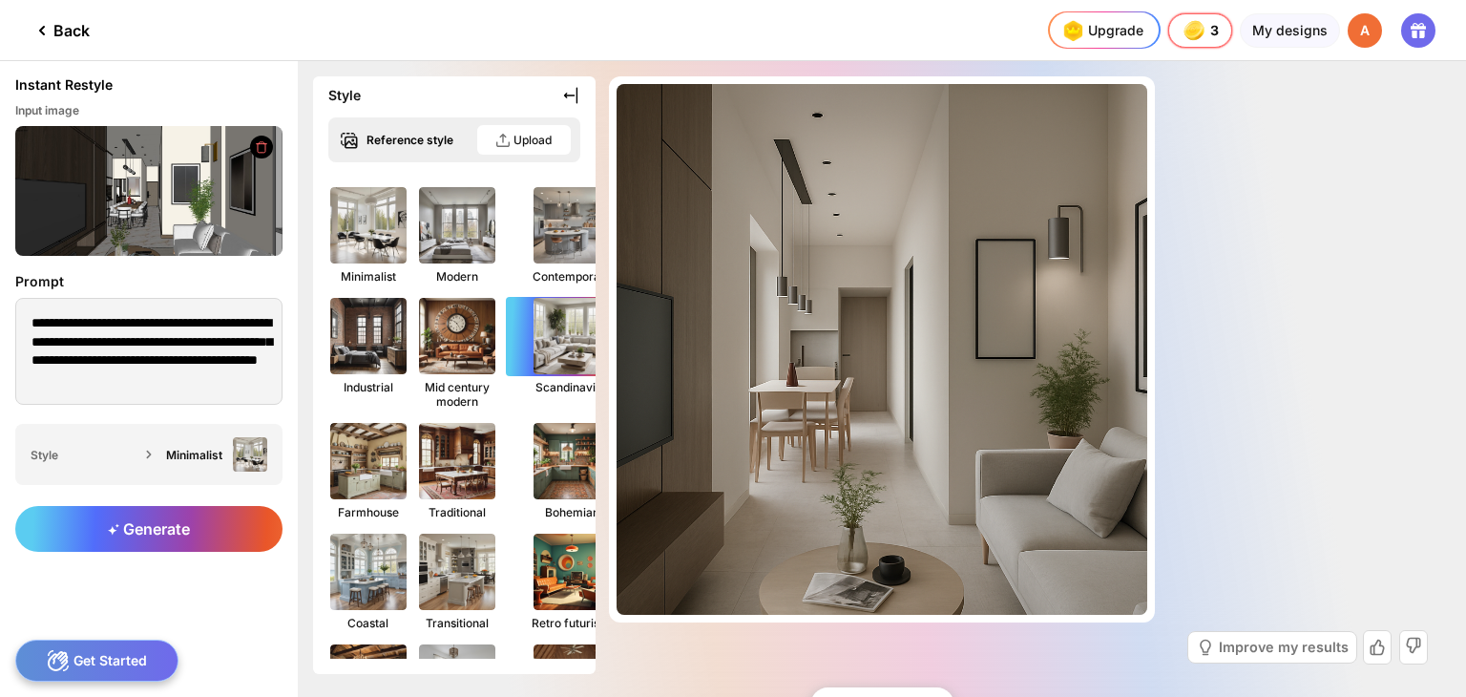
click at [565, 332] on img at bounding box center [572, 336] width 84 height 84
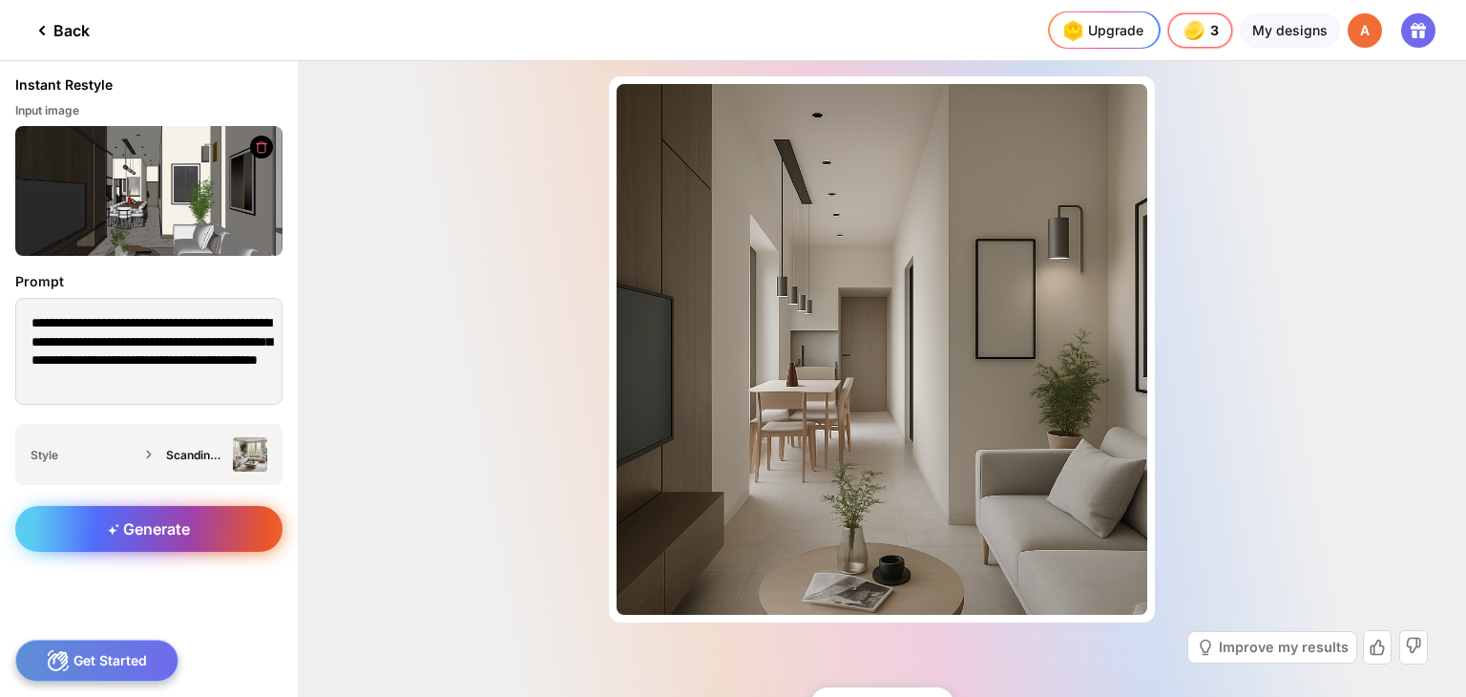
click at [145, 517] on div "Generate" at bounding box center [148, 529] width 267 height 46
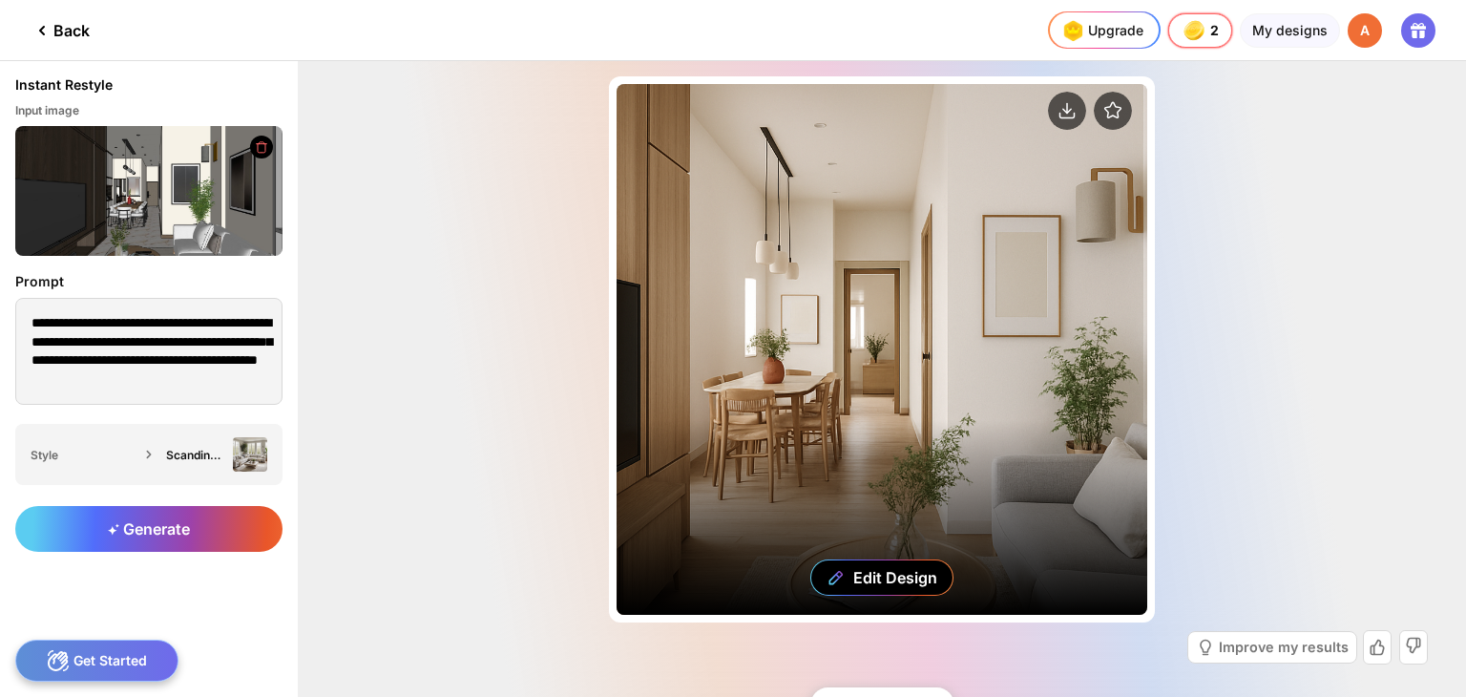
click at [947, 411] on div "Edit Design" at bounding box center [882, 349] width 531 height 531
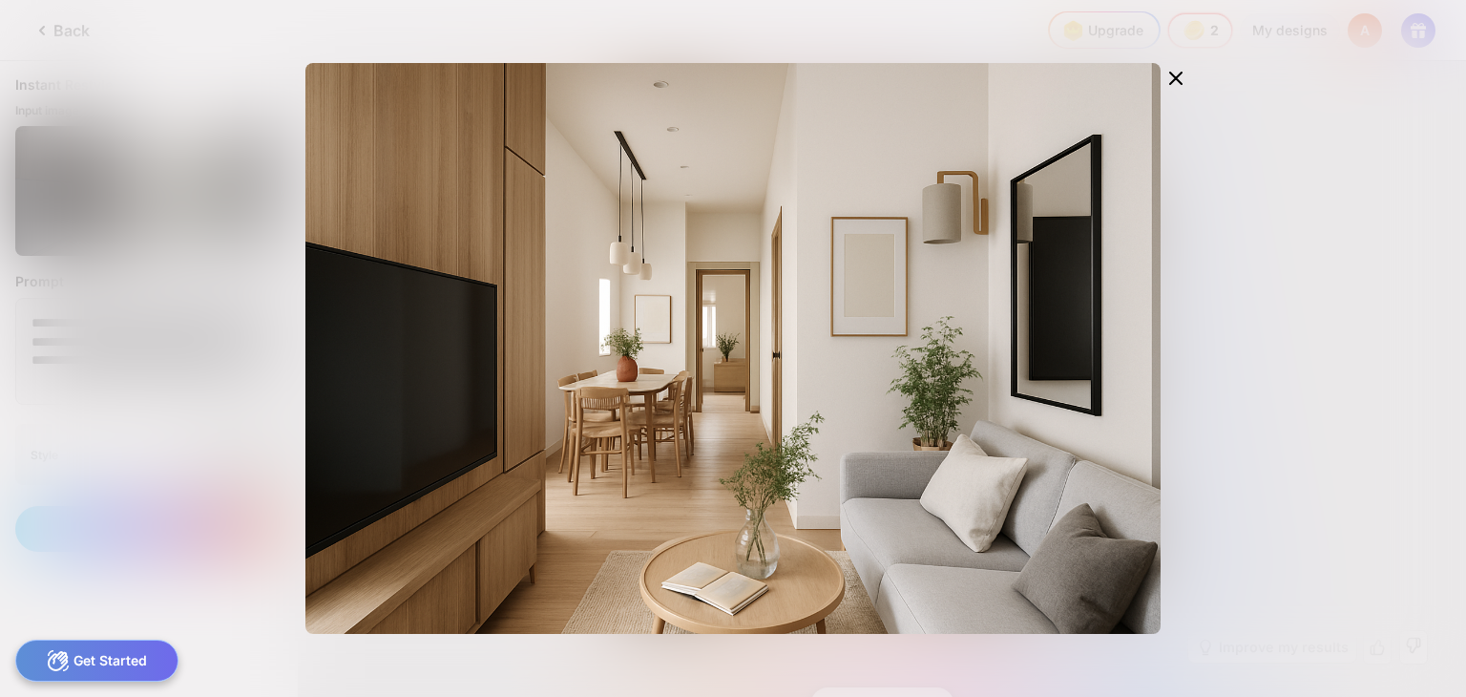
click at [1310, 414] on div "Edit Design" at bounding box center [733, 348] width 1466 height 697
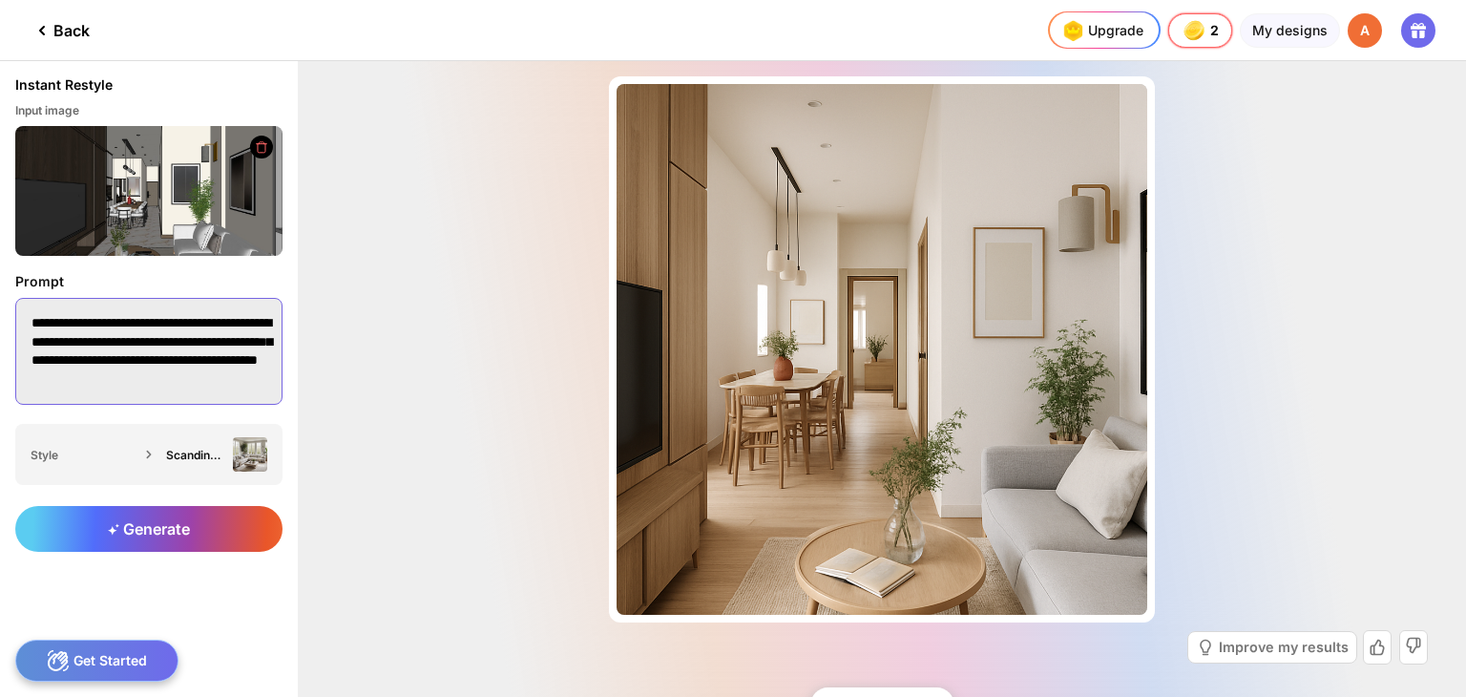
click at [64, 377] on textarea "**********" at bounding box center [148, 351] width 267 height 107
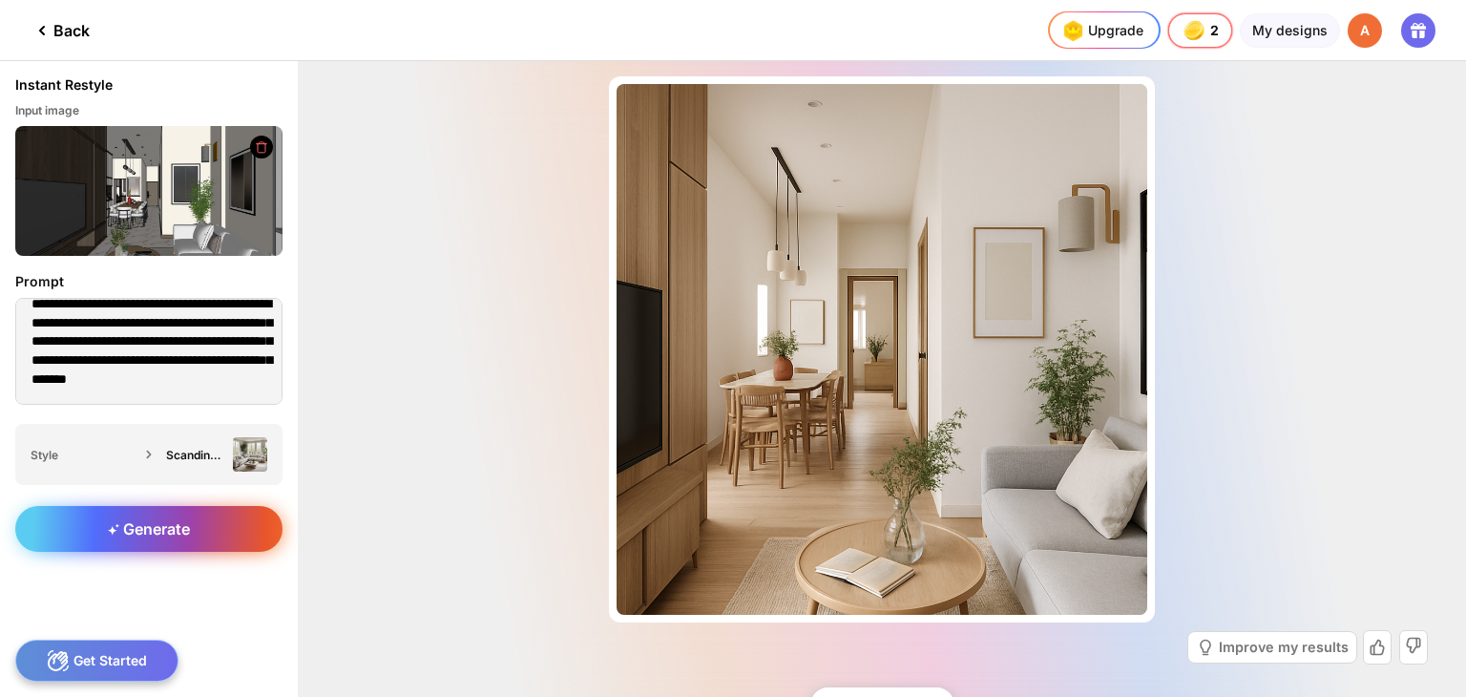
click at [149, 523] on span "Generate" at bounding box center [149, 528] width 82 height 19
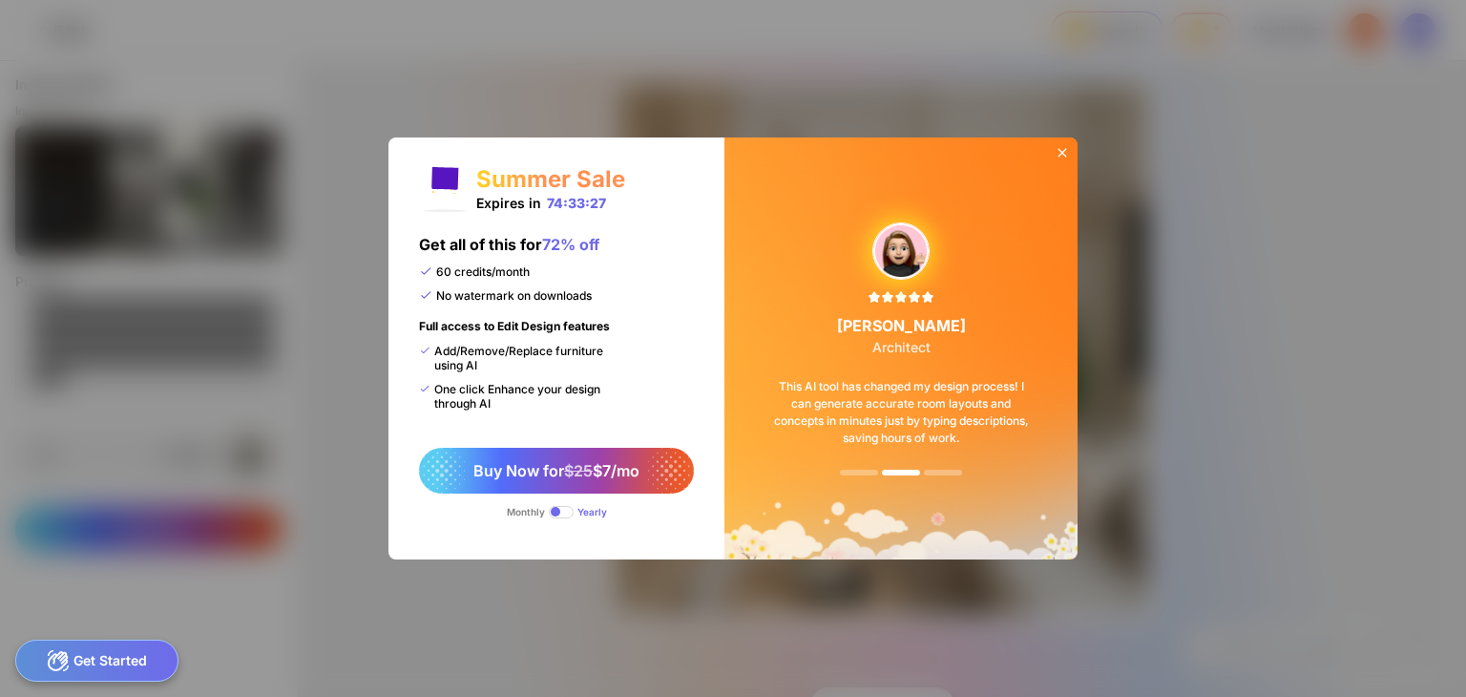
click at [1060, 152] on icon at bounding box center [1062, 152] width 15 height 15
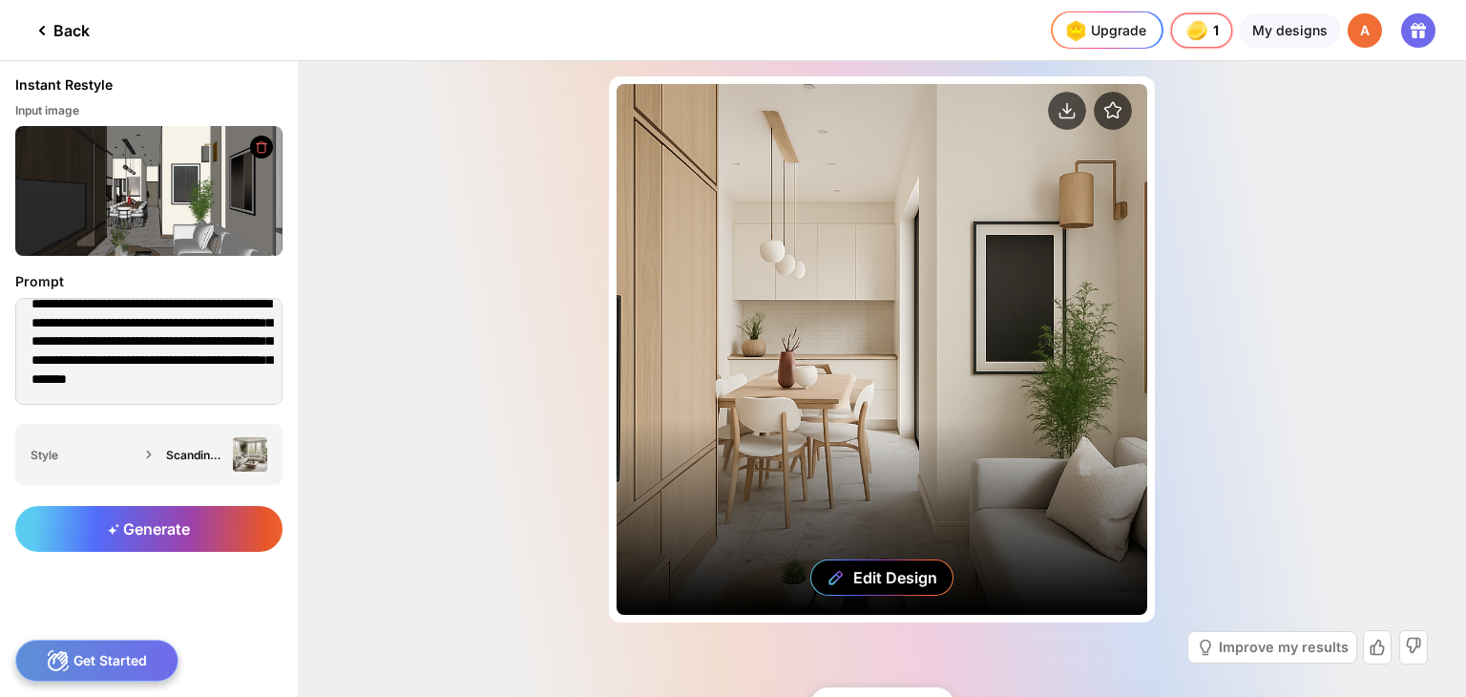
click at [760, 455] on div "Edit Design" at bounding box center [882, 349] width 531 height 531
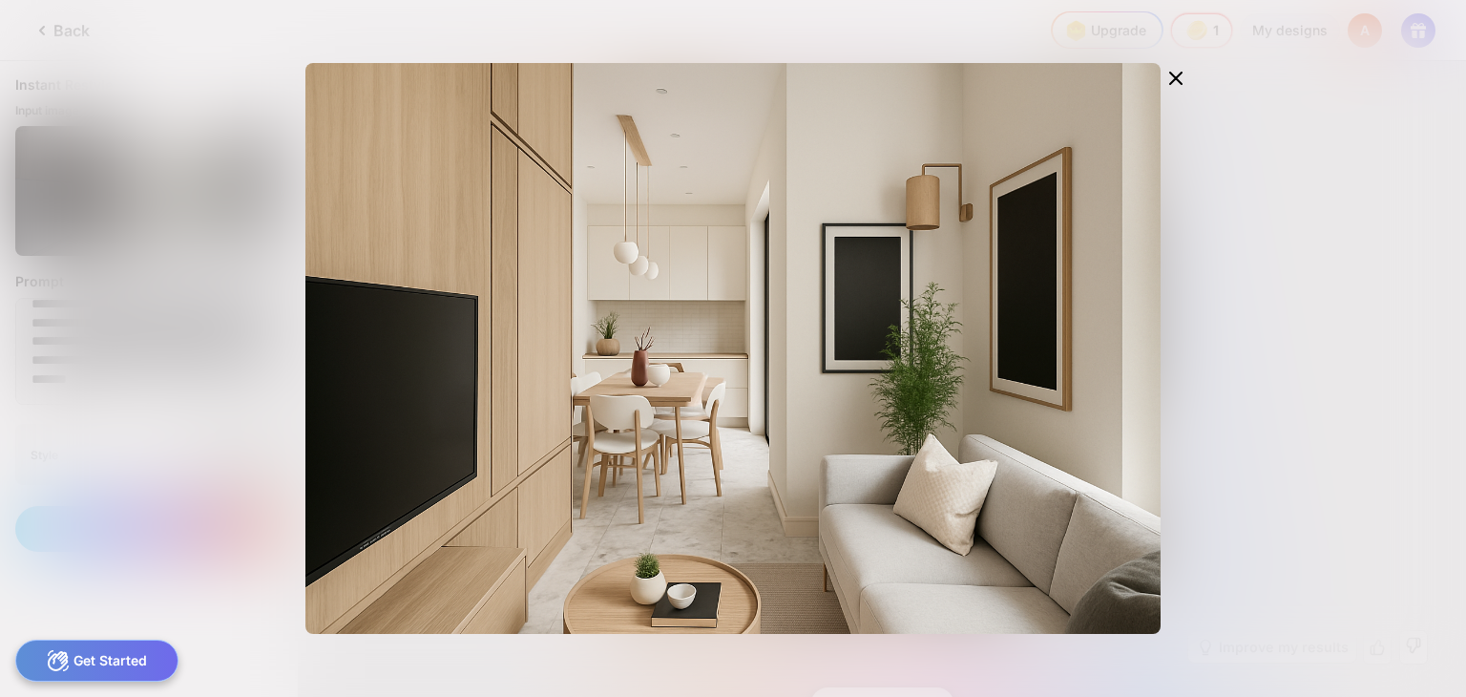
click at [233, 337] on div "Edit Design" at bounding box center [733, 348] width 1466 height 697
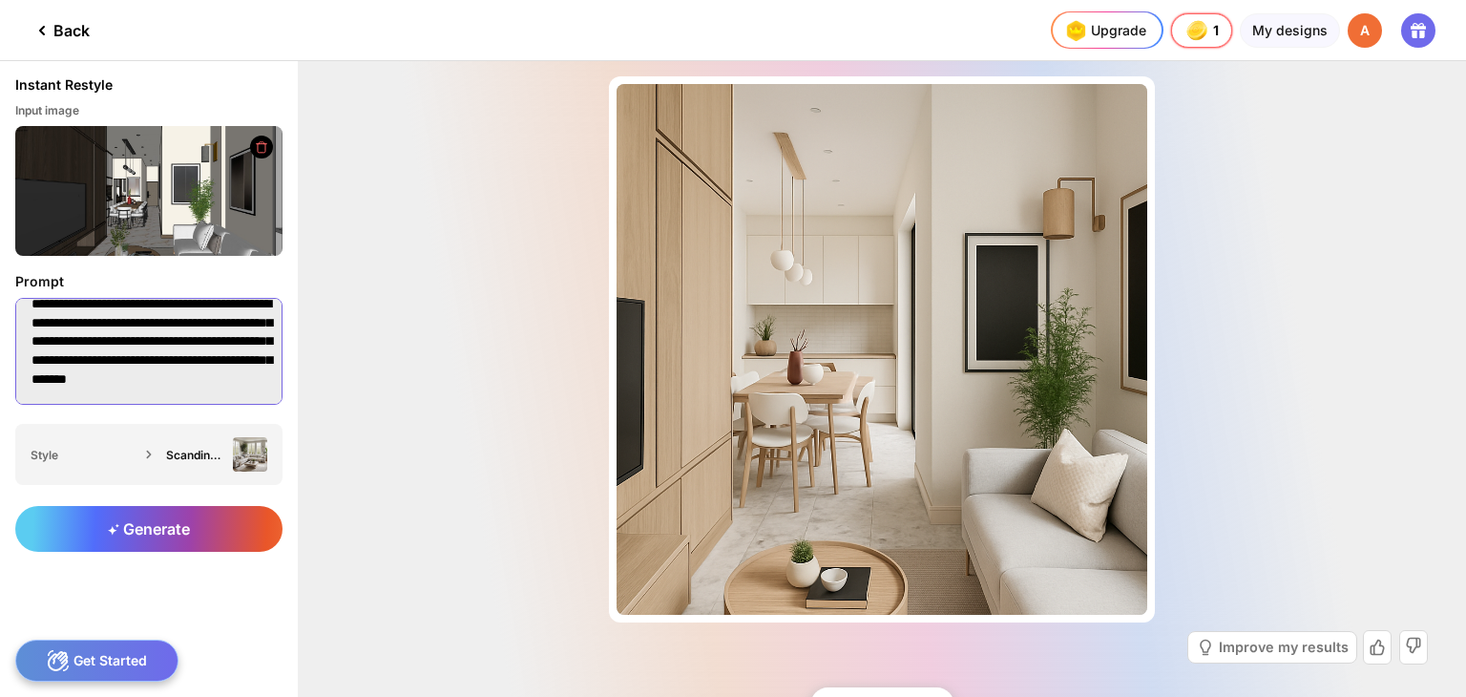
click at [168, 391] on textarea "**********" at bounding box center [148, 351] width 267 height 107
click at [201, 363] on textarea "**********" at bounding box center [148, 351] width 267 height 107
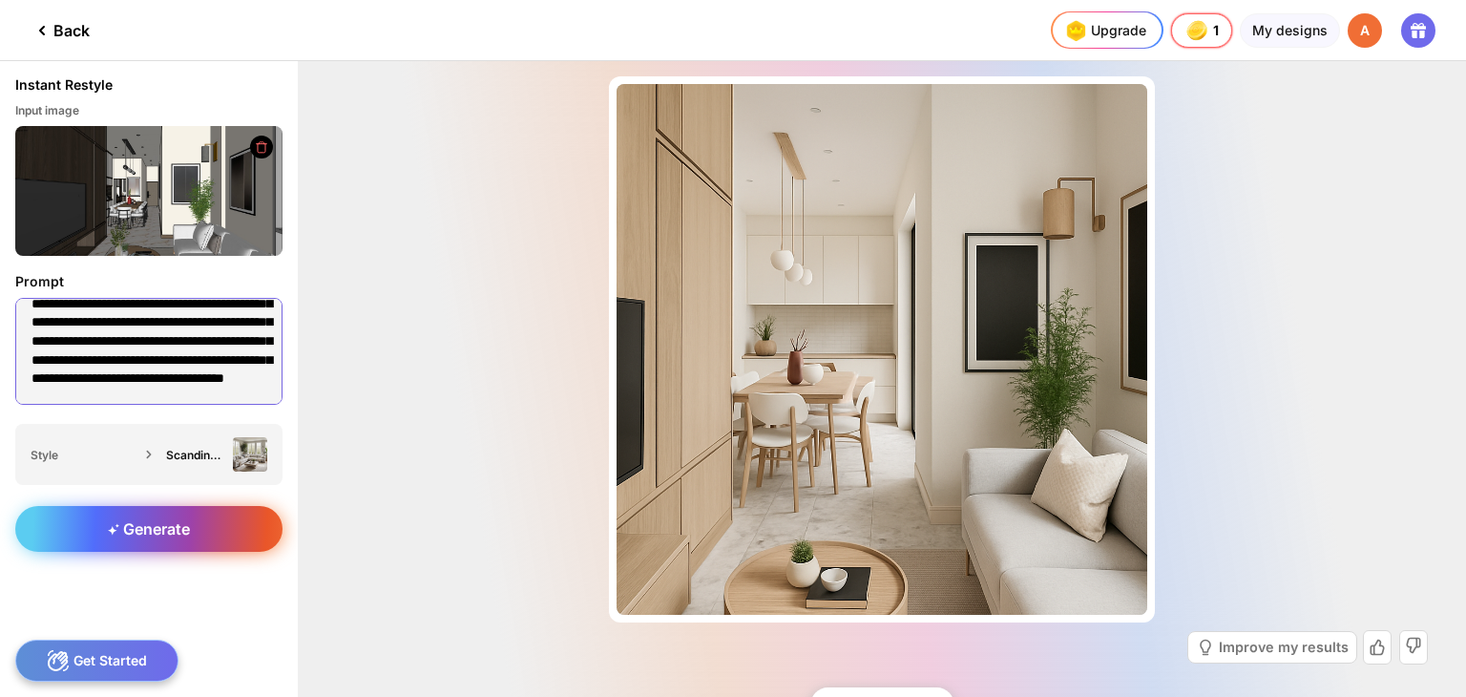
type textarea "**********"
click at [130, 519] on span "Generate" at bounding box center [149, 528] width 82 height 19
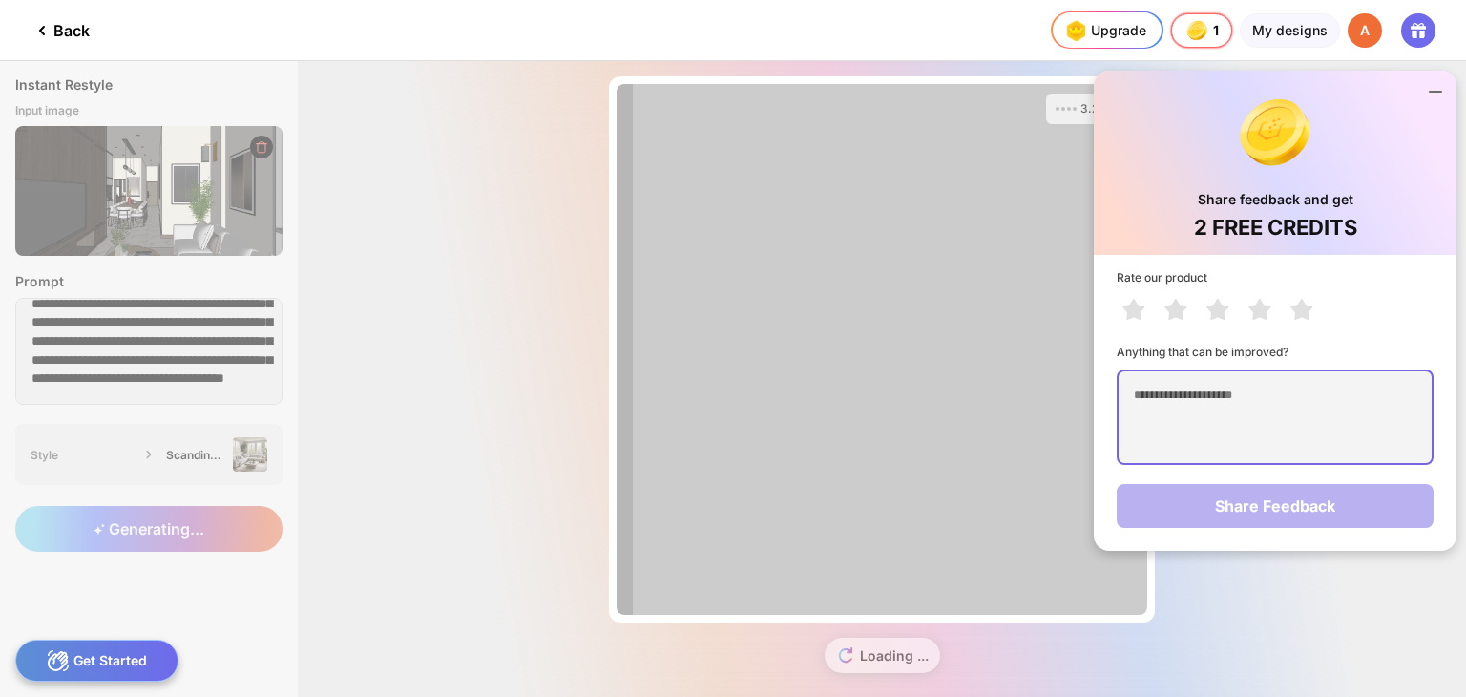
click at [1159, 397] on textarea at bounding box center [1275, 416] width 317 height 95
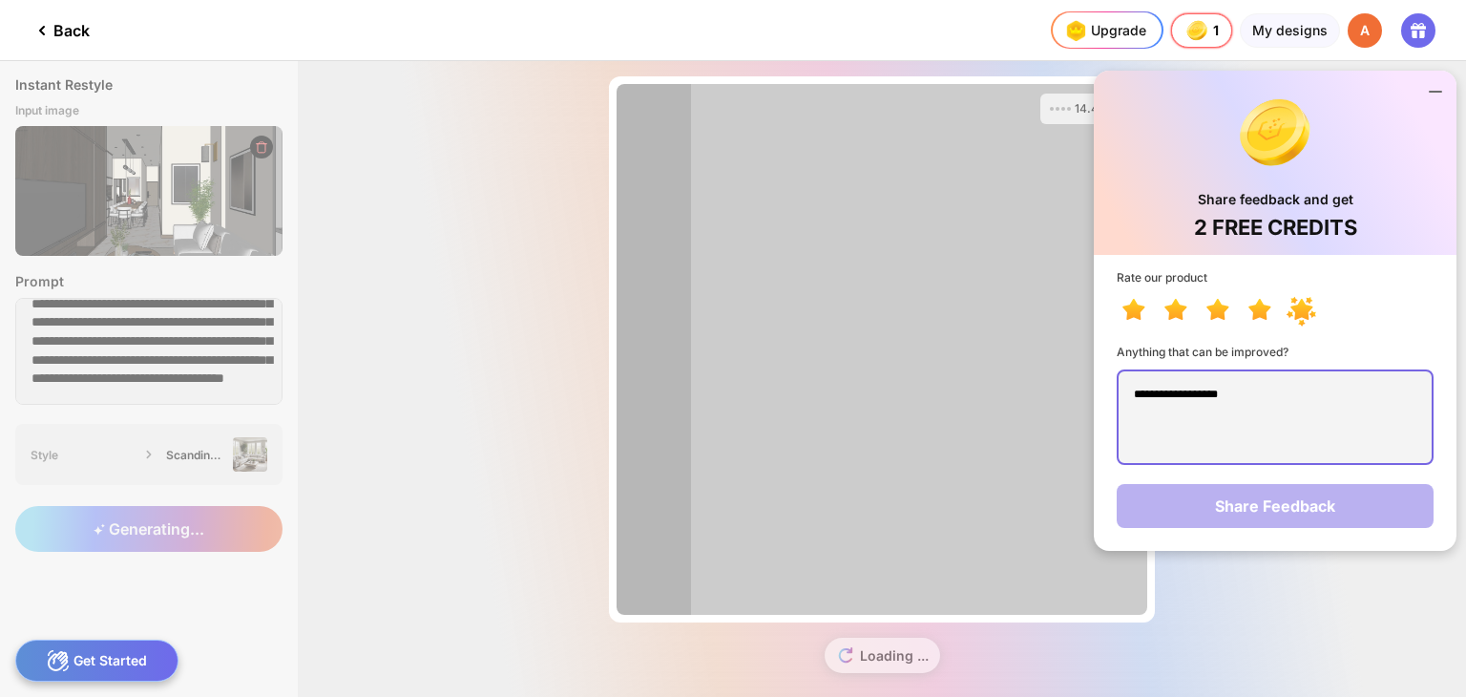
type textarea "**********"
click at [1306, 310] on icon at bounding box center [1302, 309] width 22 height 21
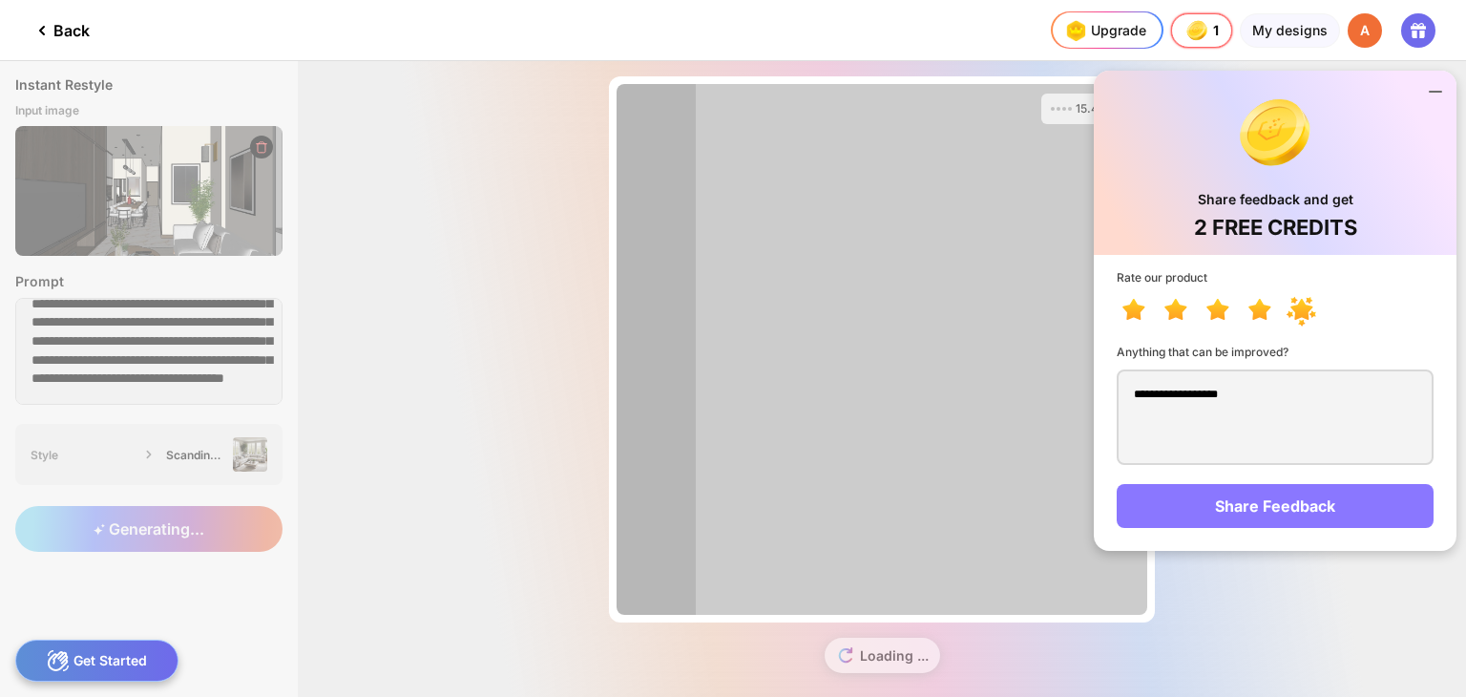
click at [1260, 507] on div "Share Feedback" at bounding box center [1275, 506] width 317 height 44
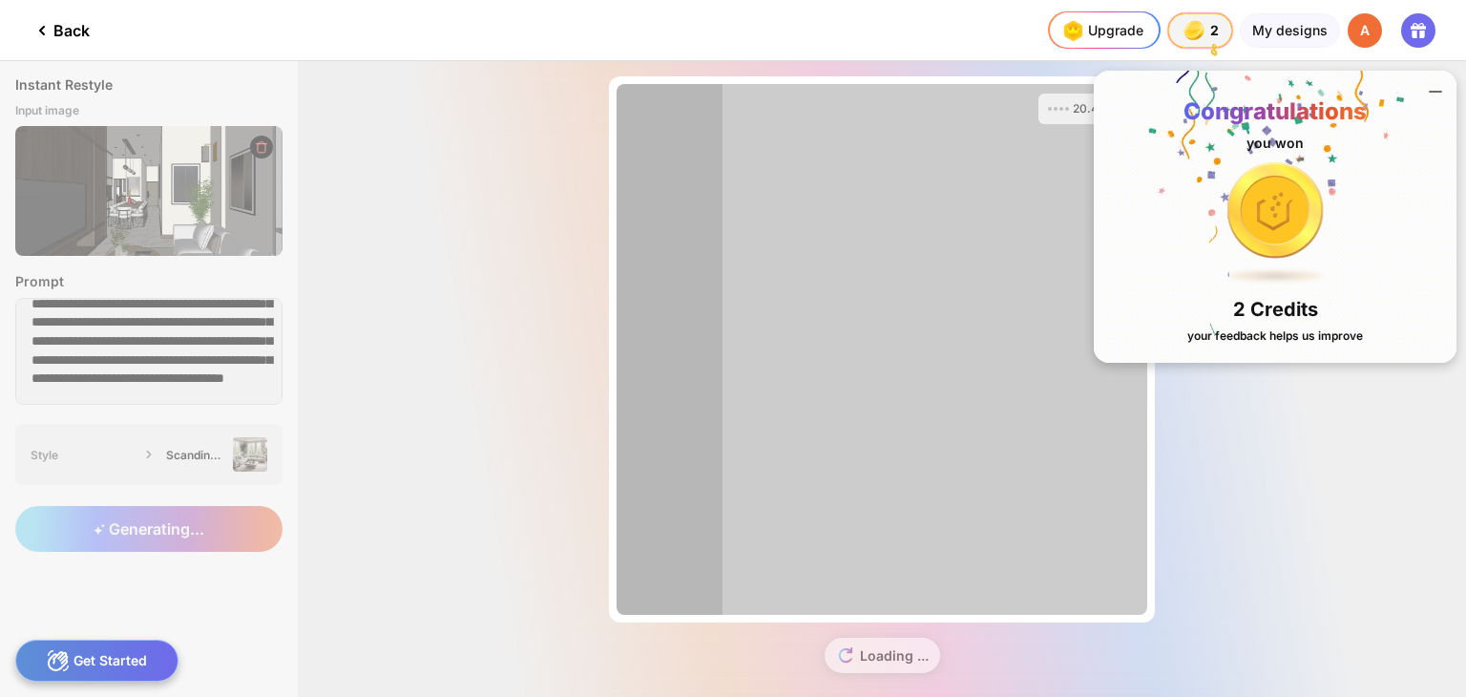
click at [1256, 506] on div "20.4/100s Almost there... Edit Design Loading ..." at bounding box center [882, 379] width 1169 height 636
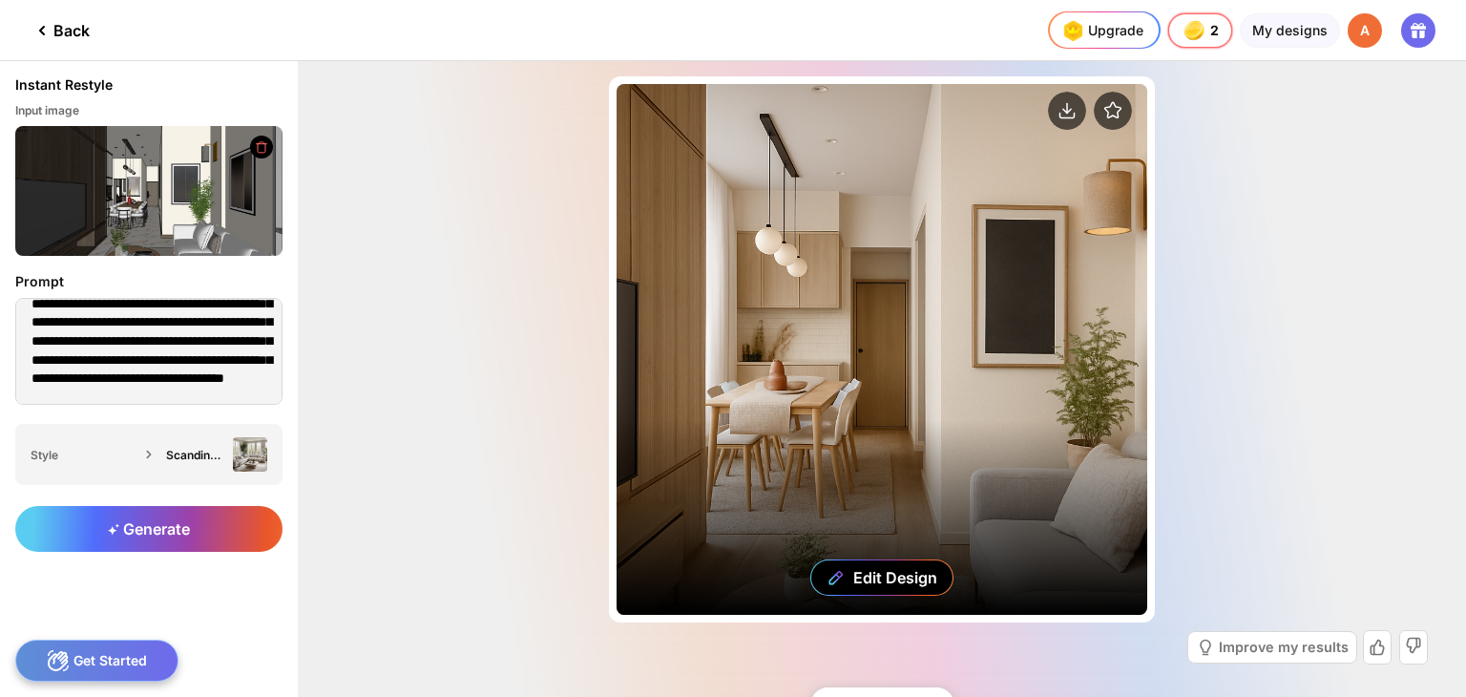
click at [888, 485] on div "Edit Design" at bounding box center [882, 349] width 531 height 531
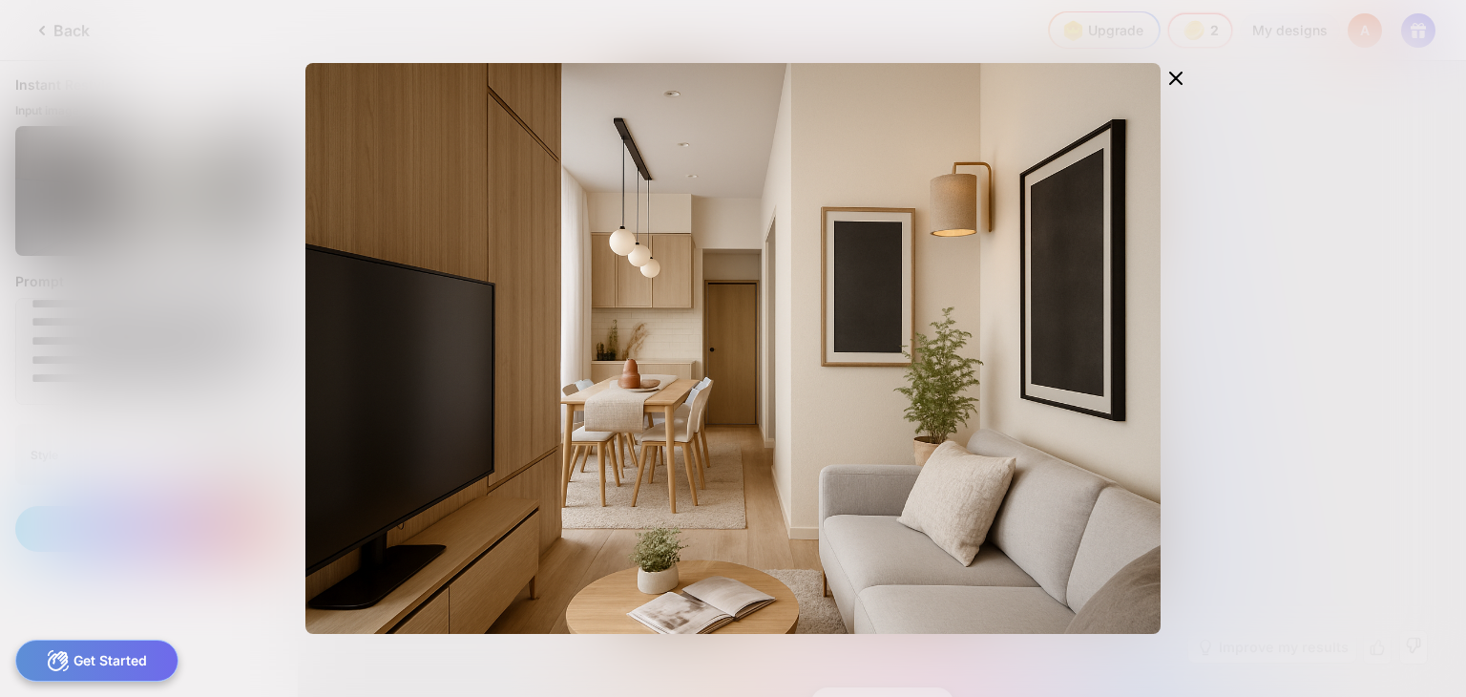
click at [1297, 448] on div "Edit Design" at bounding box center [733, 348] width 1466 height 697
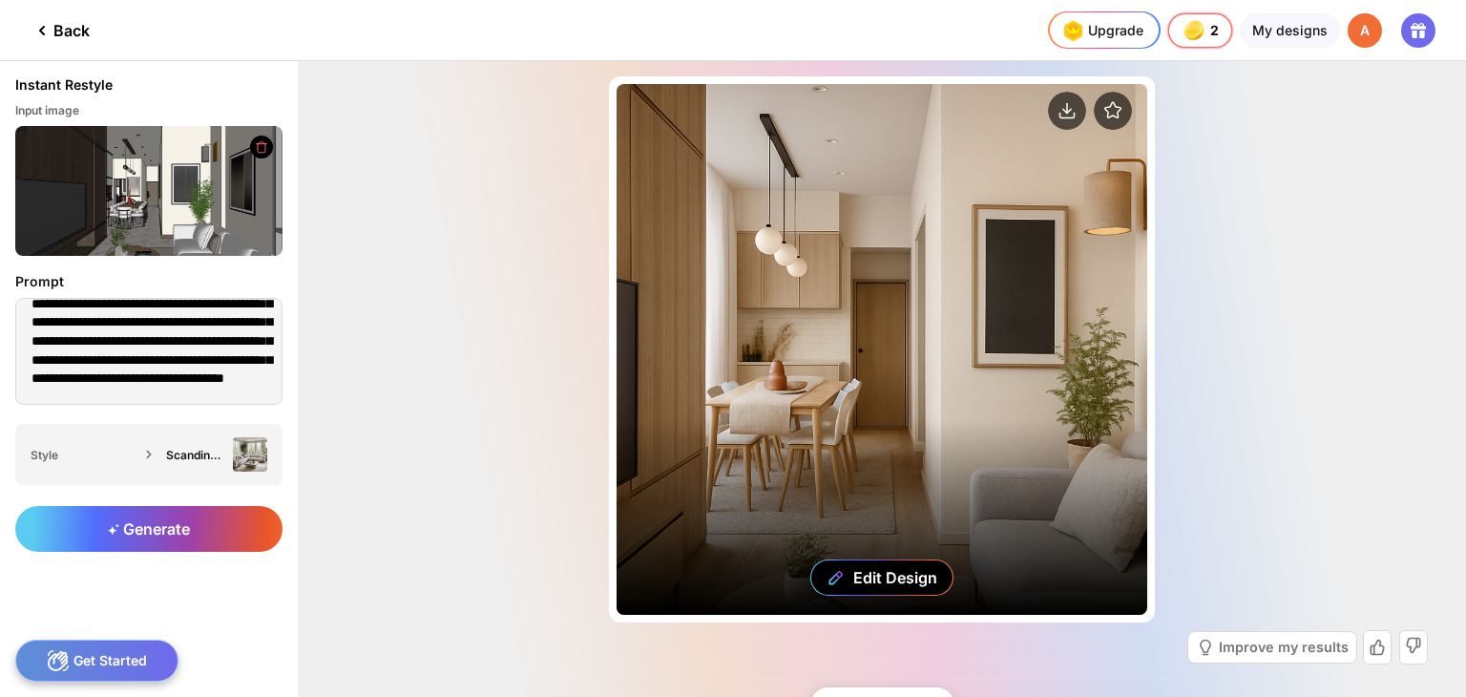
click at [958, 347] on div "Edit Design" at bounding box center [882, 349] width 531 height 531
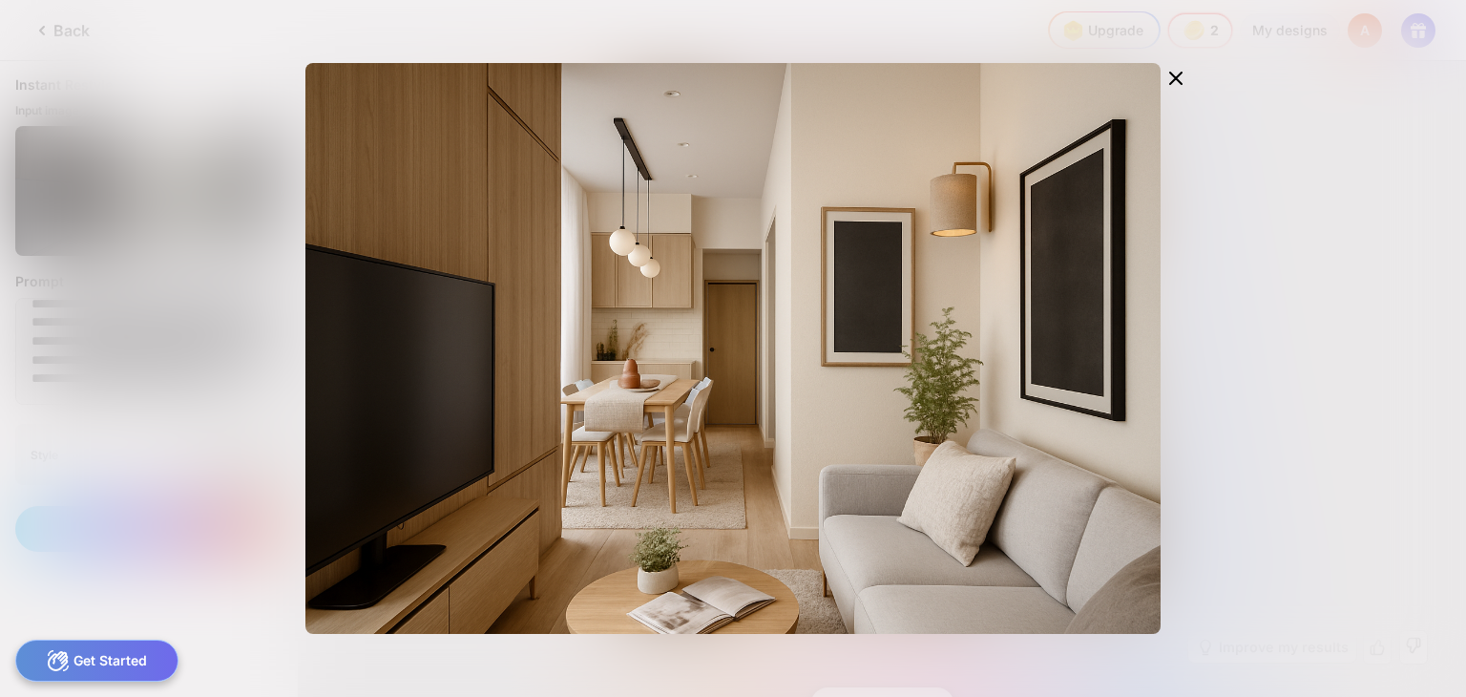
click at [89, 162] on div "Edit Design" at bounding box center [733, 348] width 1466 height 697
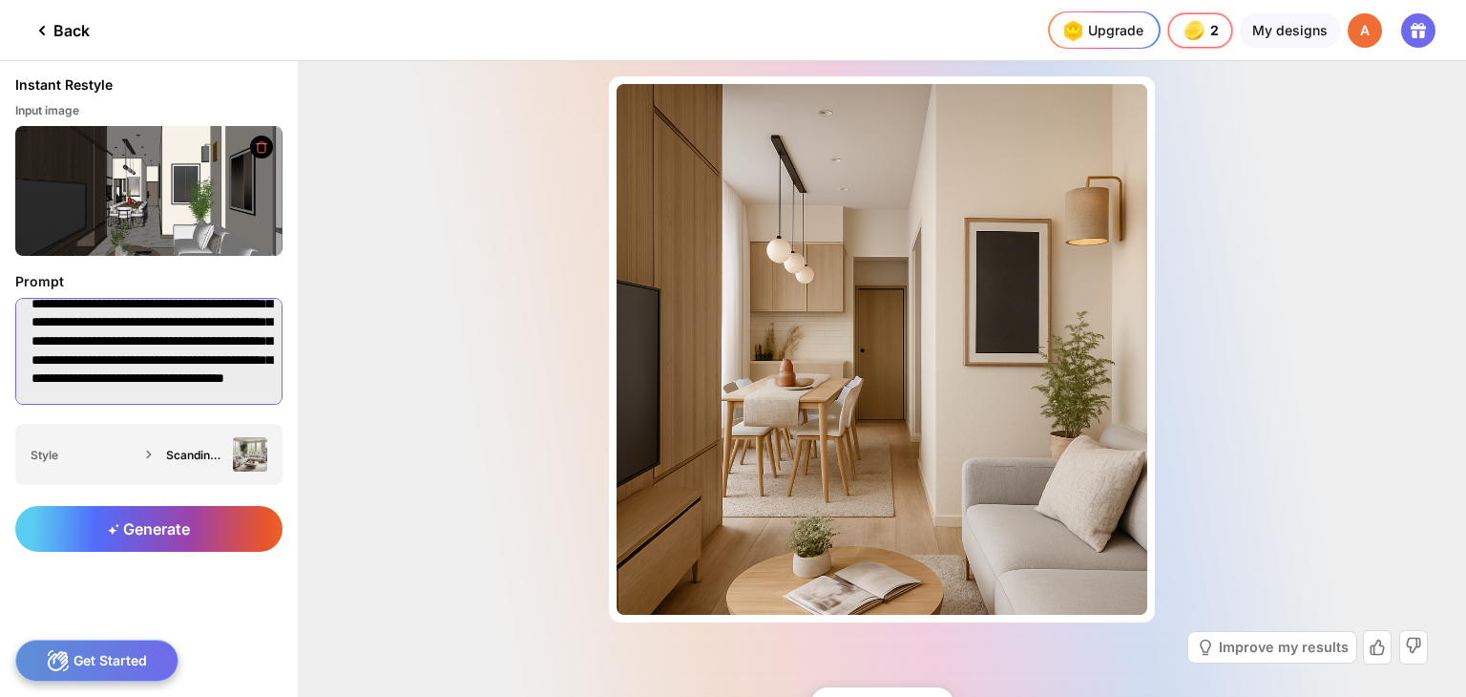
click at [179, 341] on textarea "**********" at bounding box center [148, 351] width 267 height 107
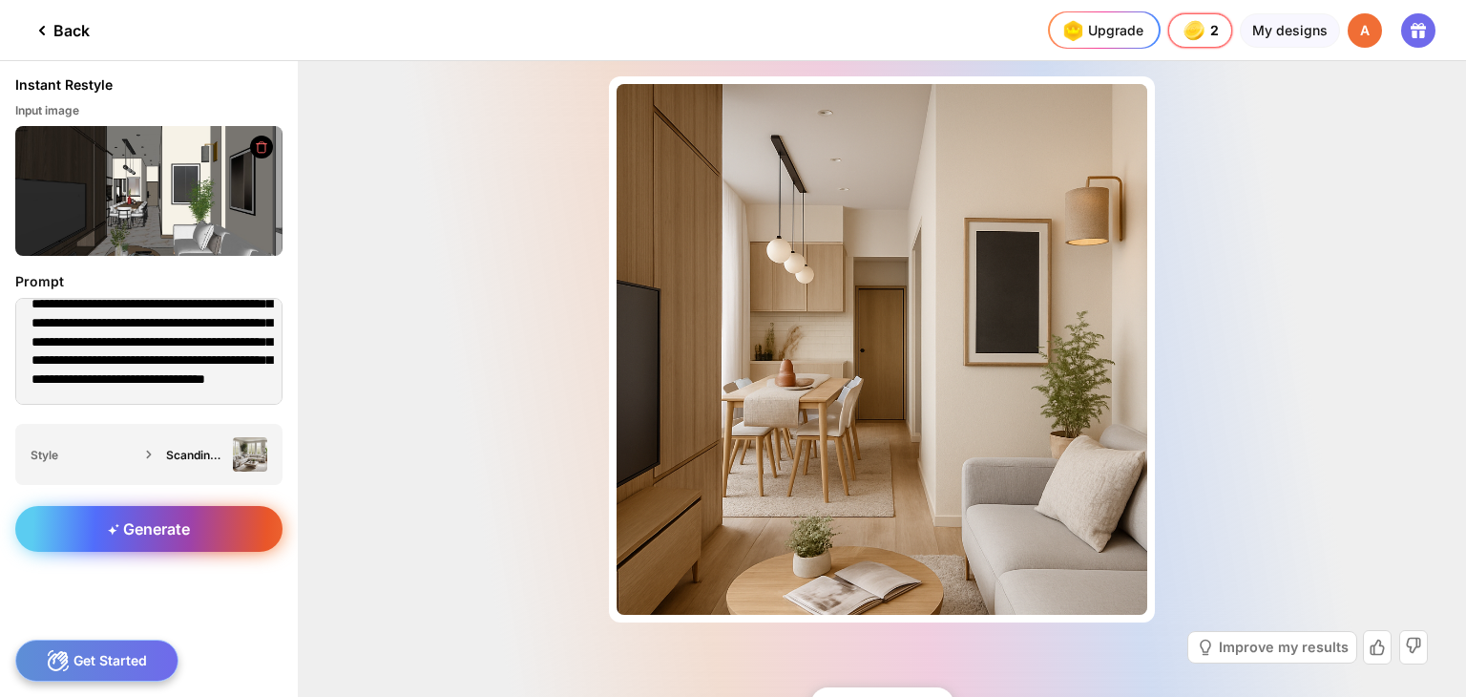
click at [132, 532] on span "Generate" at bounding box center [149, 528] width 82 height 19
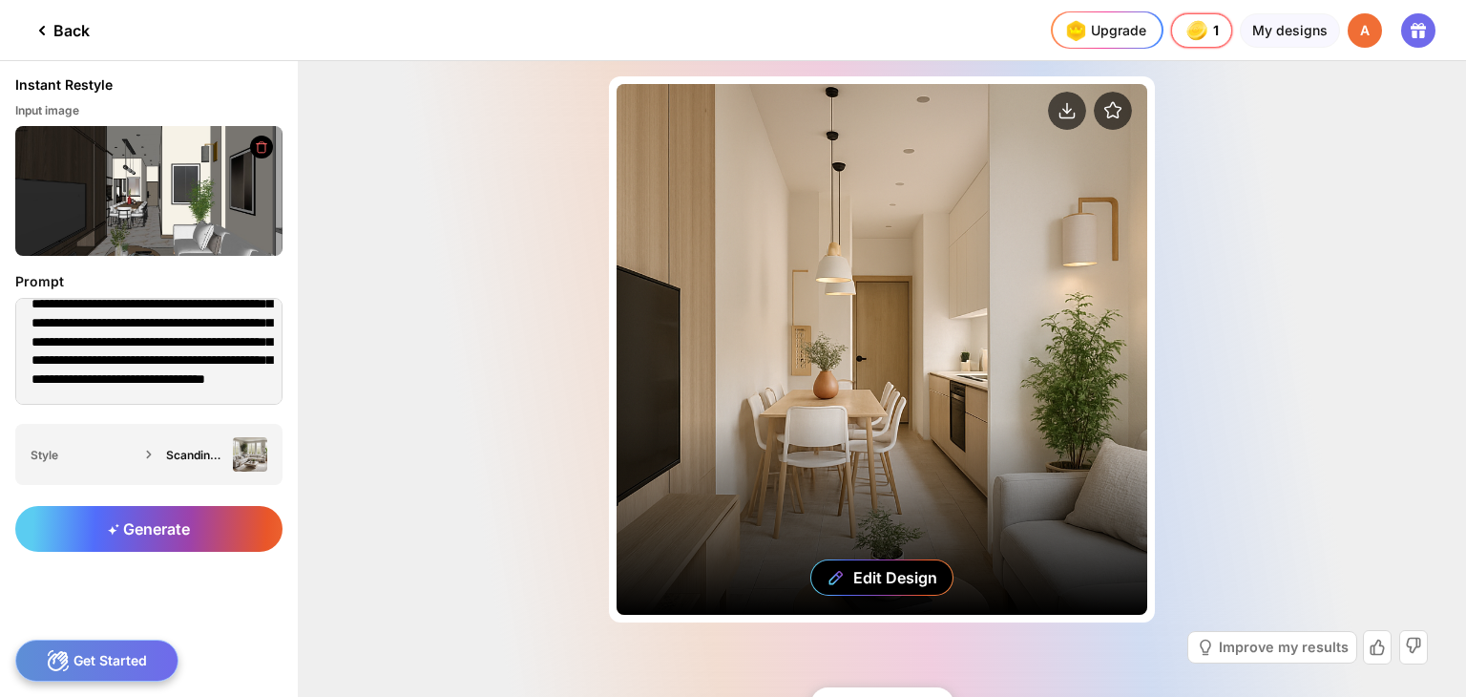
click at [826, 486] on div "Edit Design" at bounding box center [882, 349] width 531 height 531
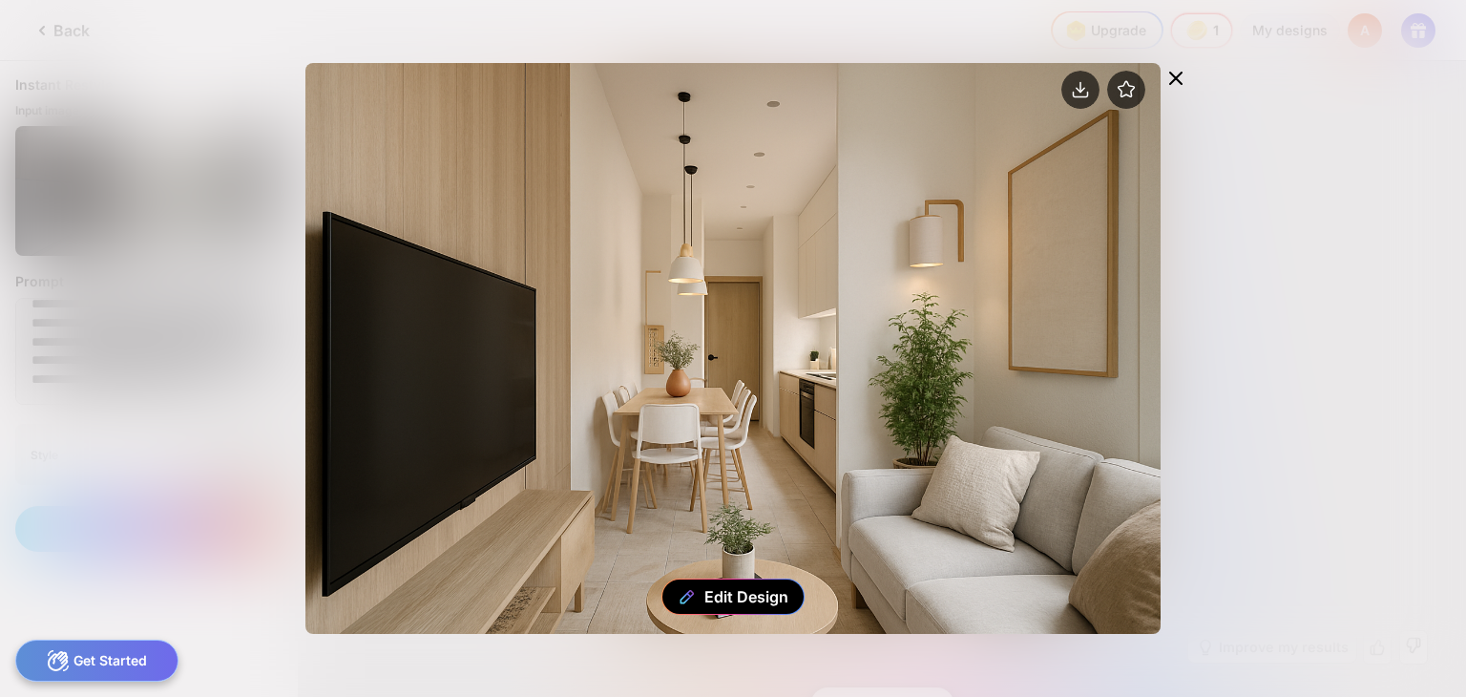
click at [1176, 74] on icon at bounding box center [1176, 78] width 23 height 23
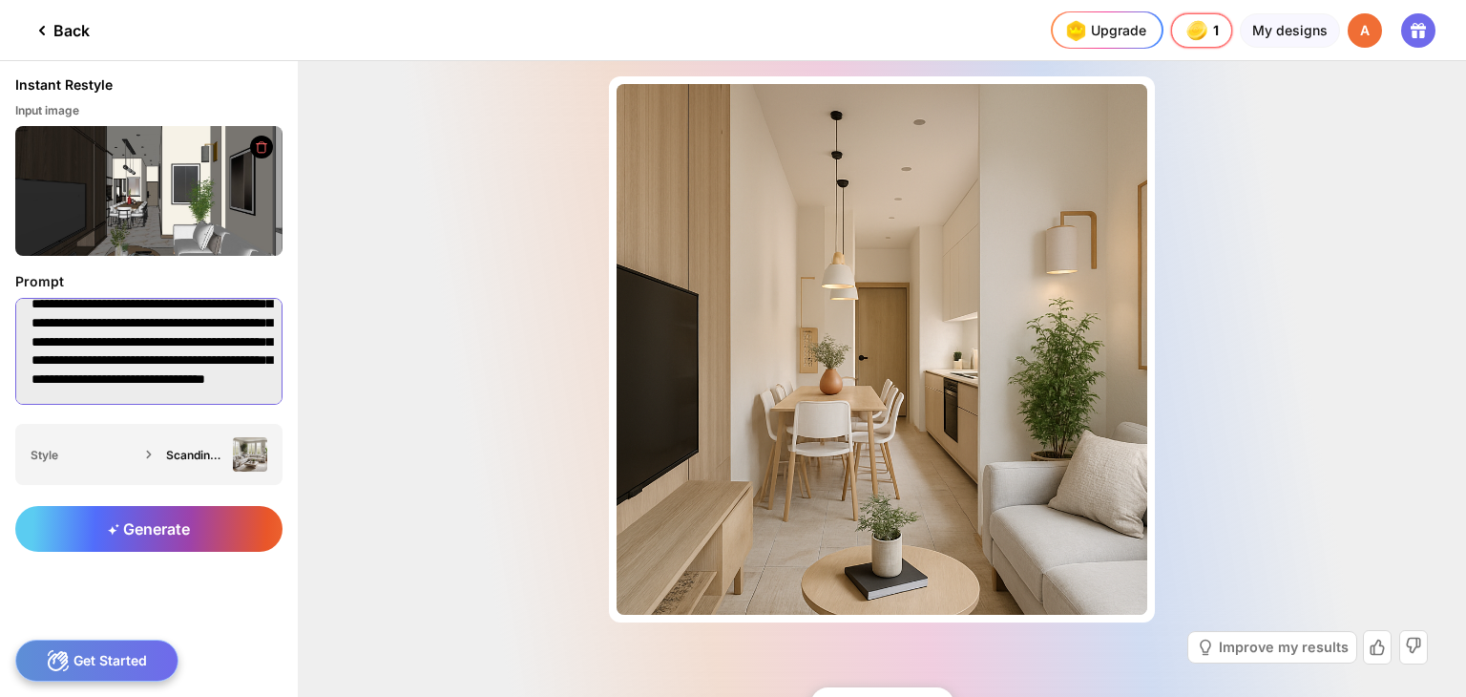
click at [179, 348] on textarea "**********" at bounding box center [148, 351] width 267 height 107
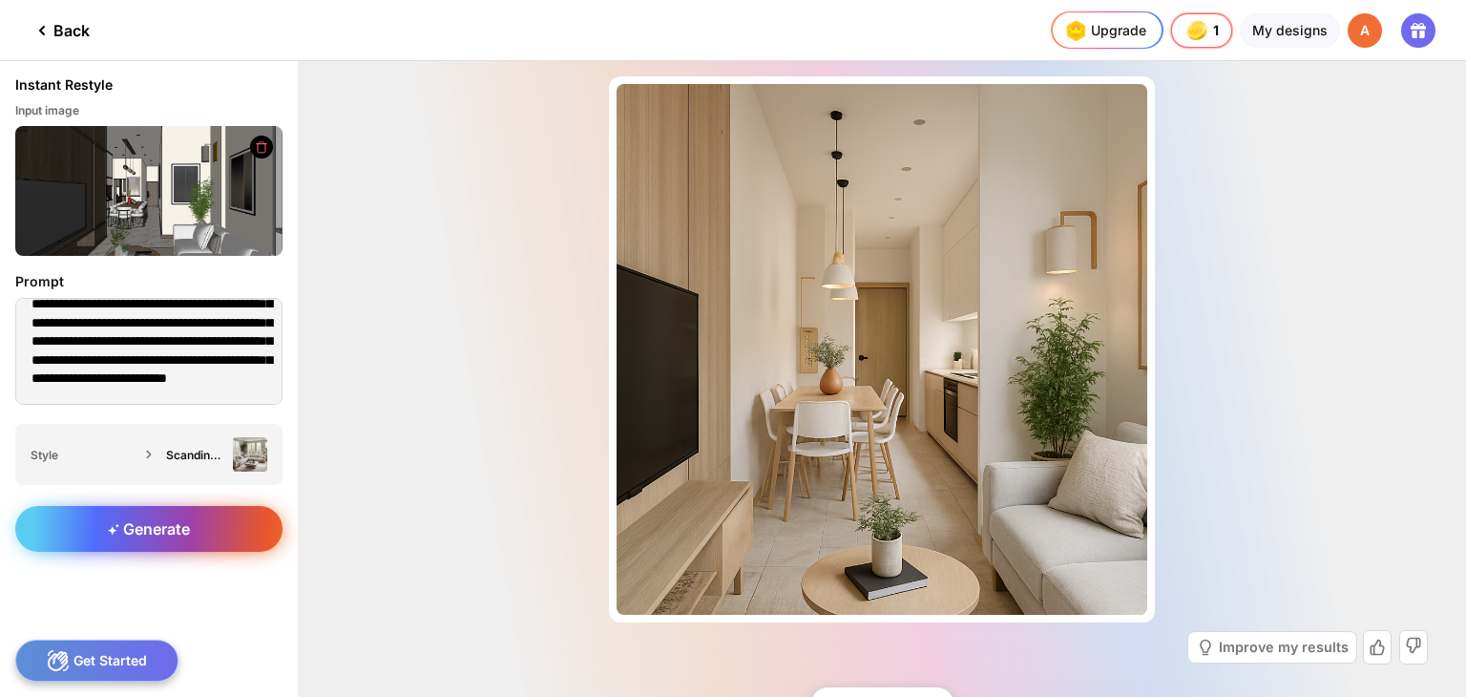
click at [140, 516] on div "Generate" at bounding box center [148, 529] width 267 height 46
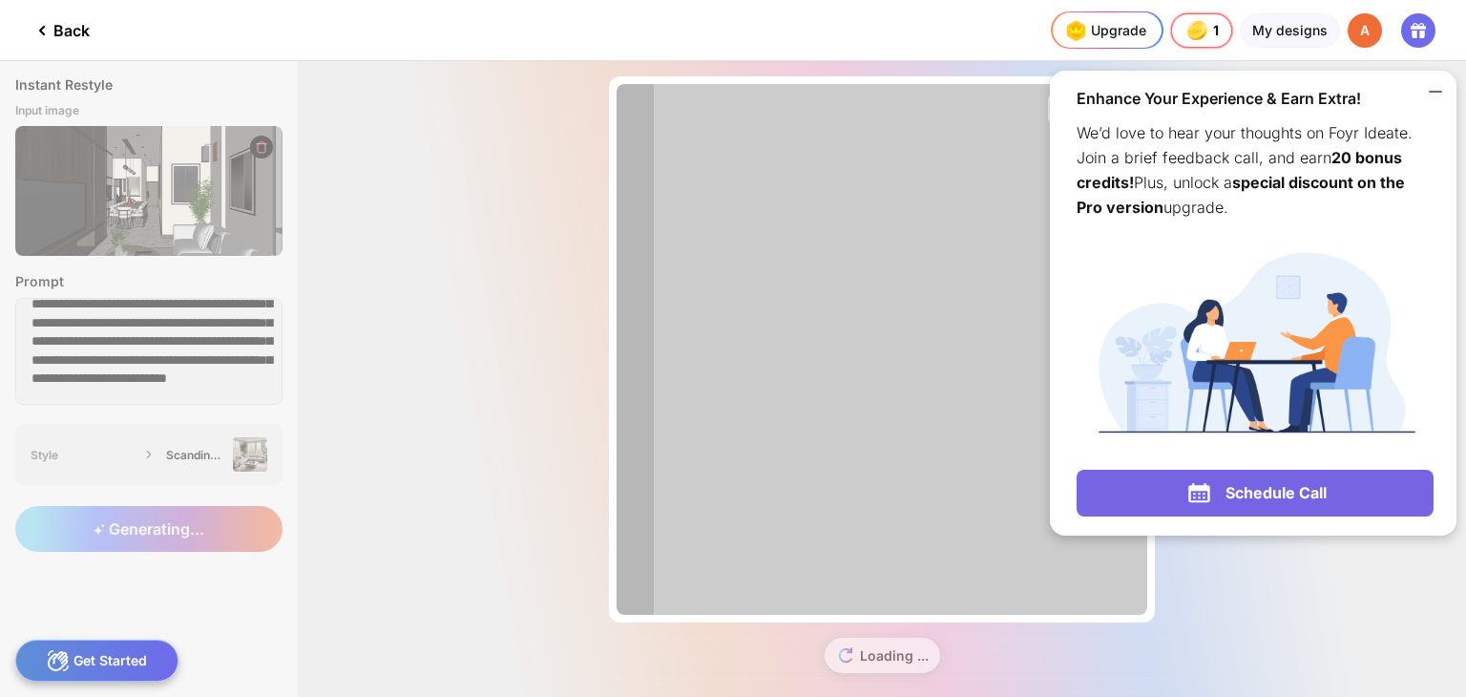
click at [1431, 93] on icon at bounding box center [1435, 91] width 23 height 23
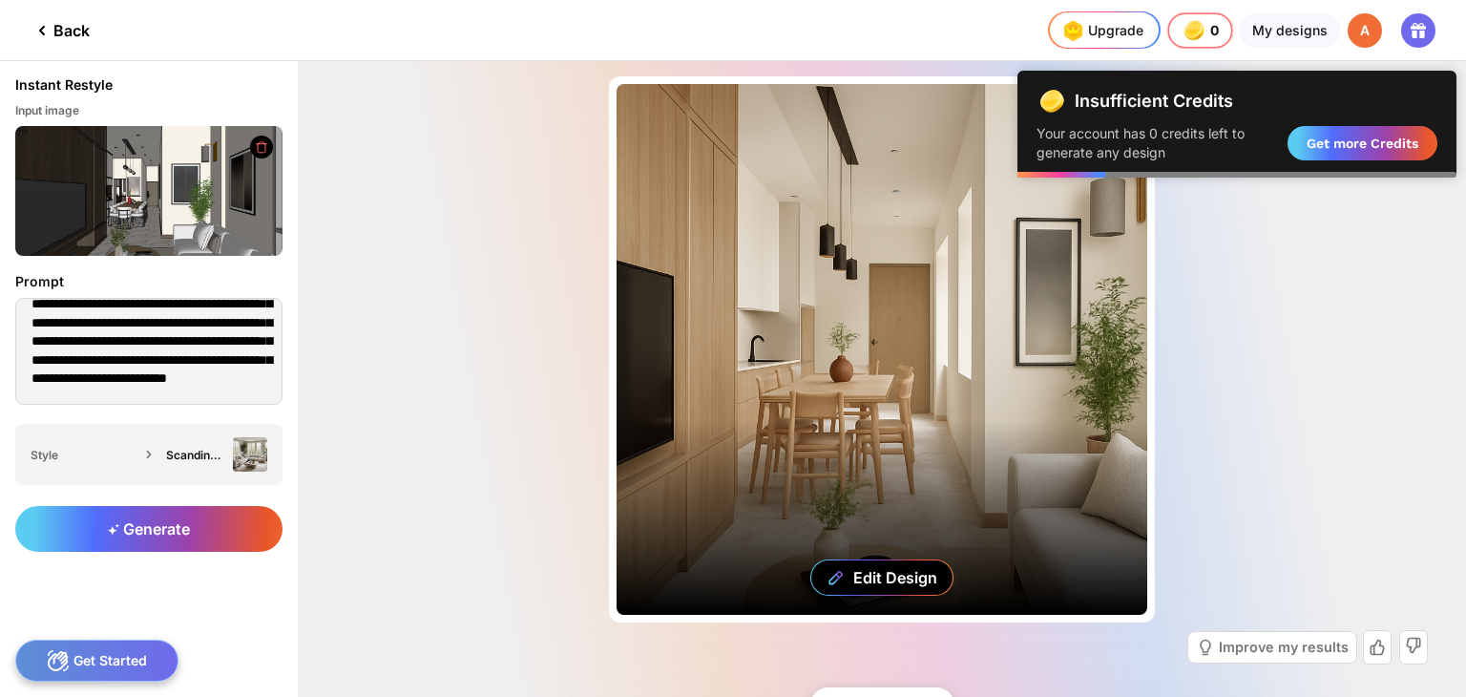
click at [960, 394] on div "Edit Design" at bounding box center [882, 349] width 531 height 531
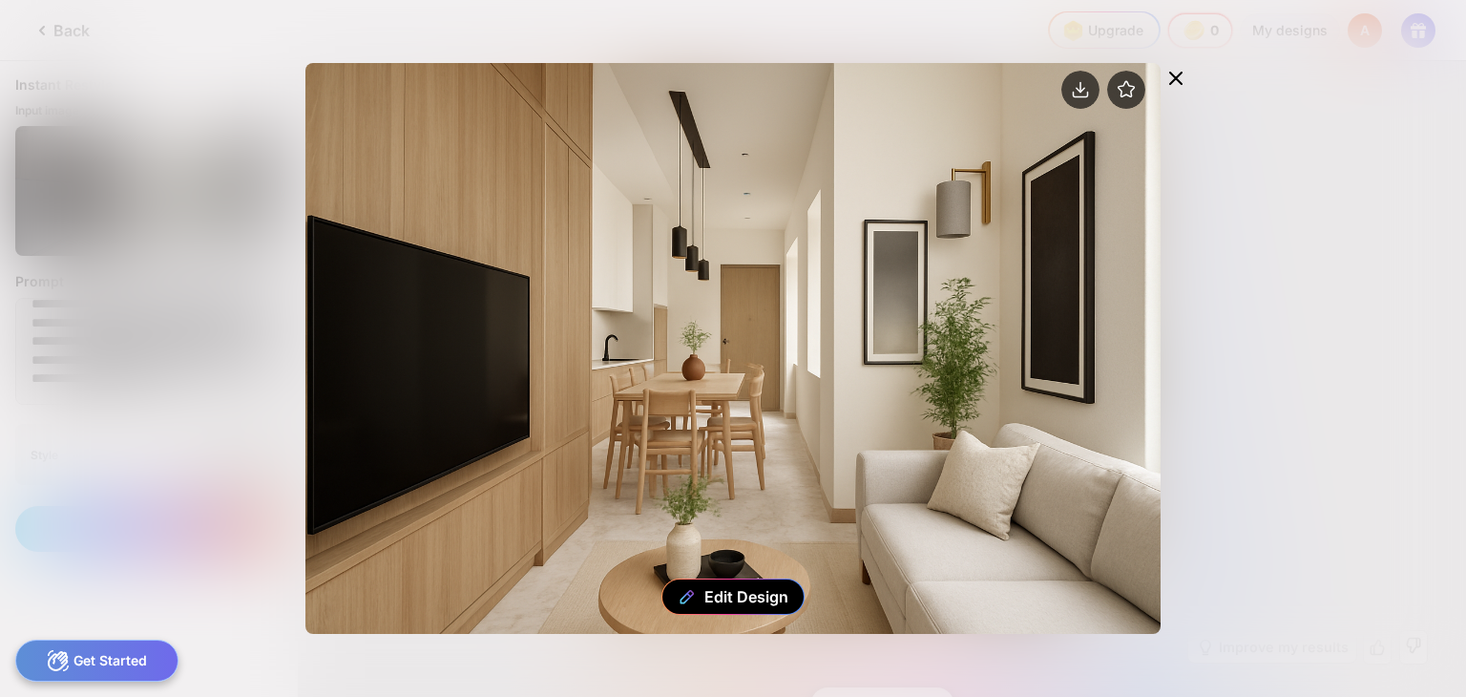
click at [1173, 78] on icon at bounding box center [1176, 78] width 23 height 23
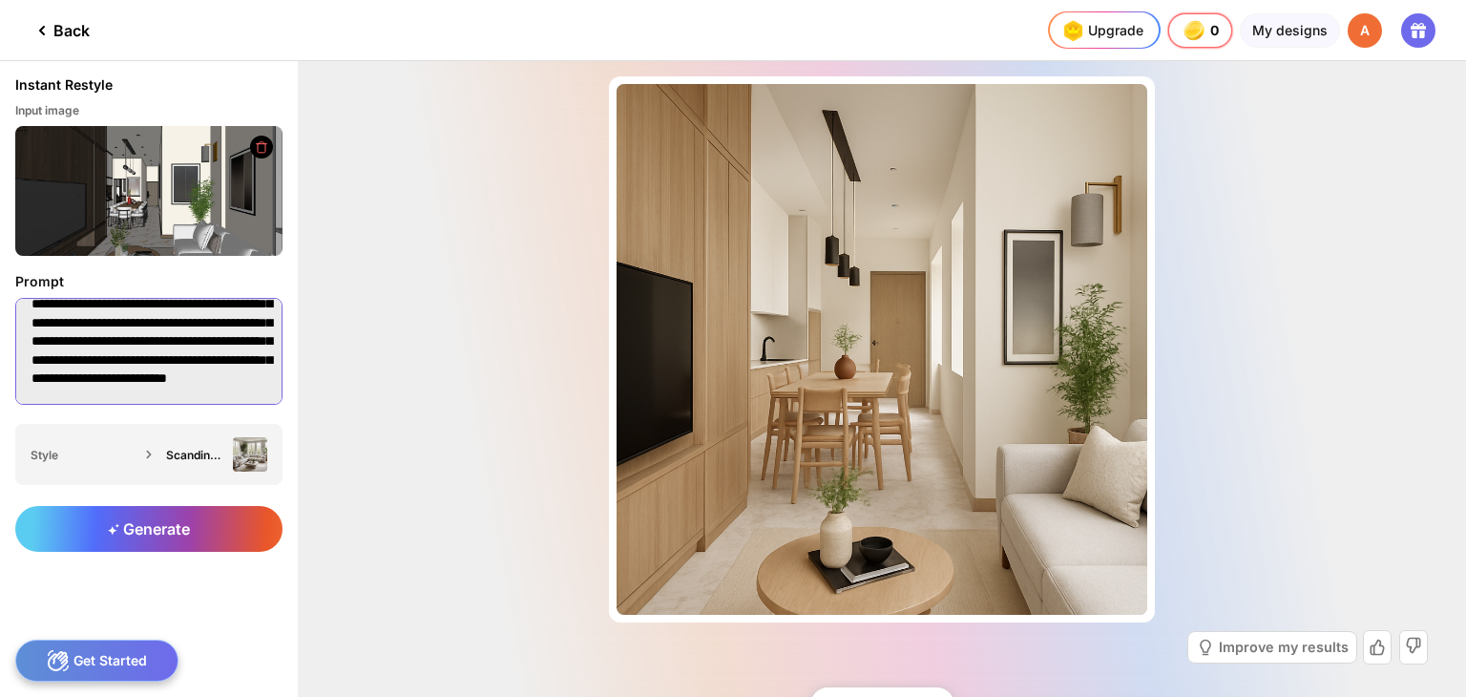
drag, startPoint x: 174, startPoint y: 314, endPoint x: 233, endPoint y: 344, distance: 66.2
click at [233, 344] on textarea "**********" at bounding box center [148, 351] width 267 height 107
drag, startPoint x: 172, startPoint y: 306, endPoint x: 233, endPoint y: 345, distance: 72.0
click at [233, 345] on textarea "**********" at bounding box center [148, 351] width 267 height 107
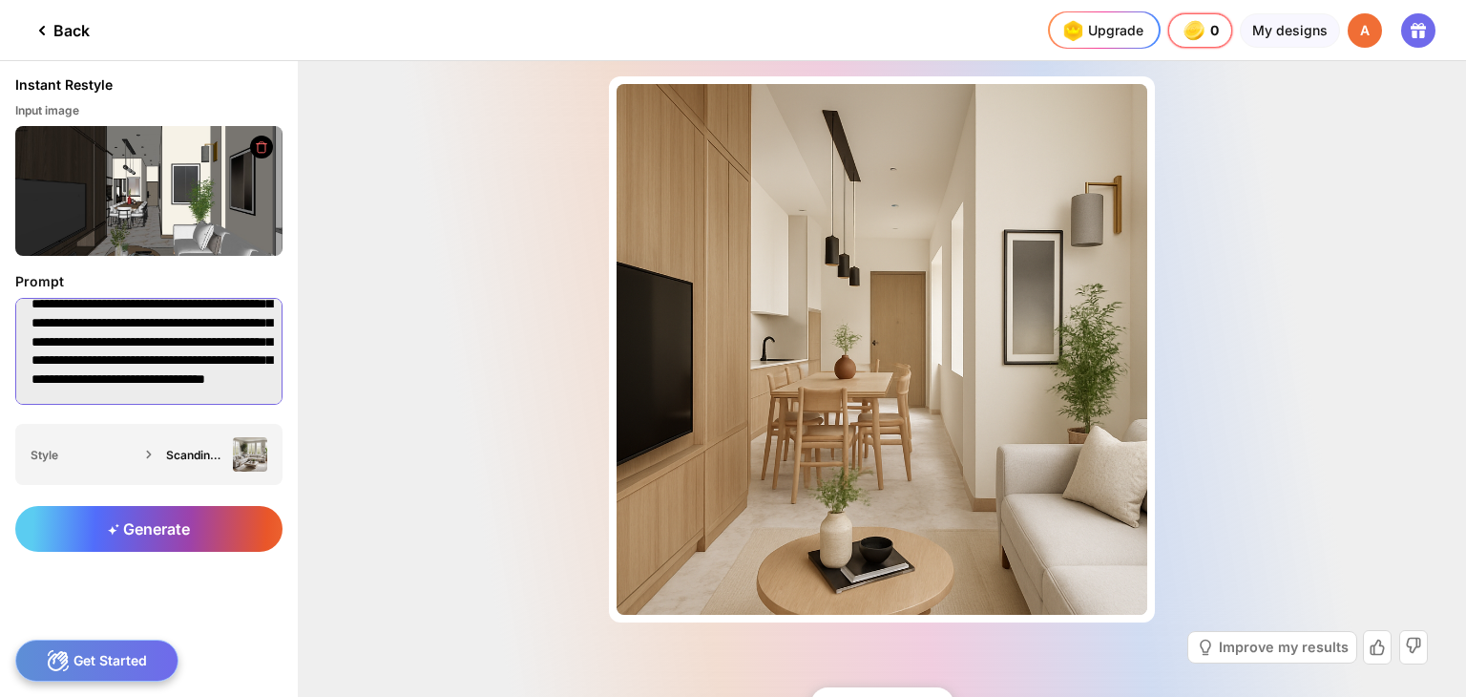
scroll to position [168, 0]
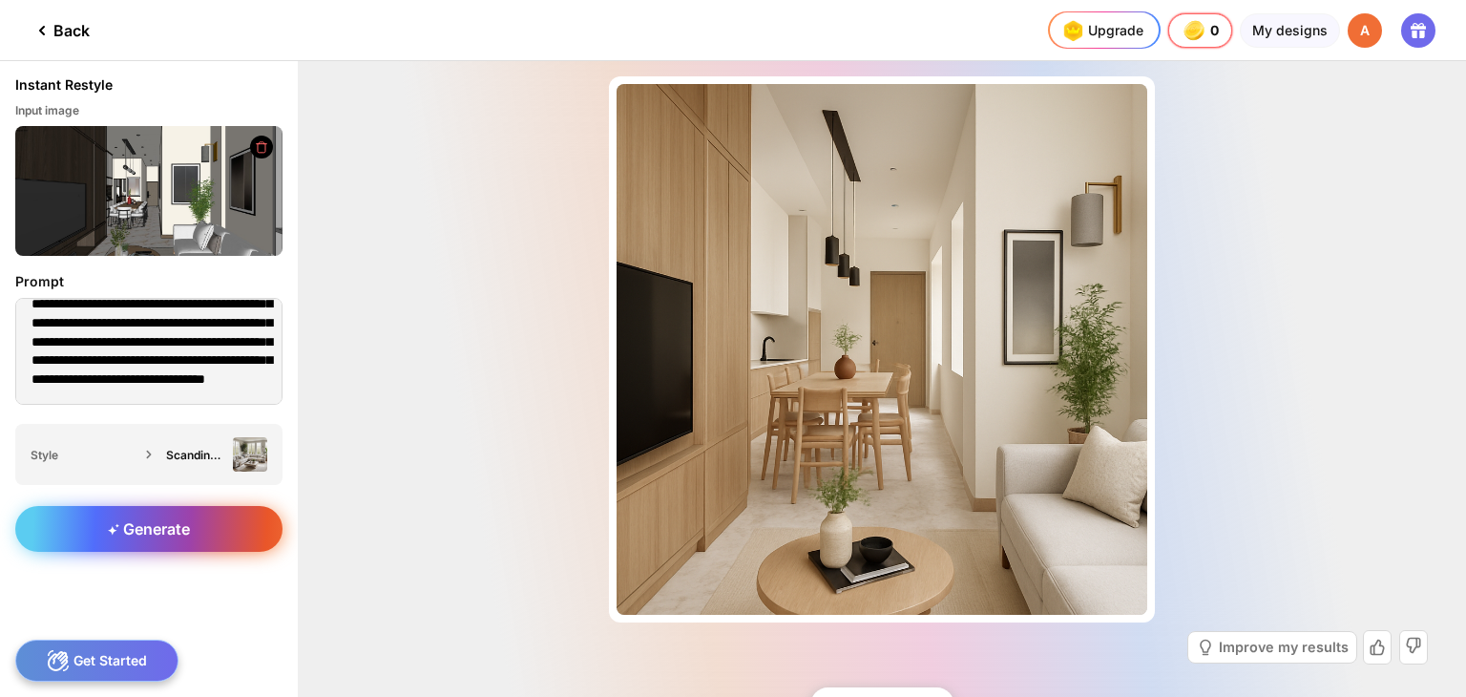
click at [209, 535] on div "Generate" at bounding box center [148, 529] width 267 height 46
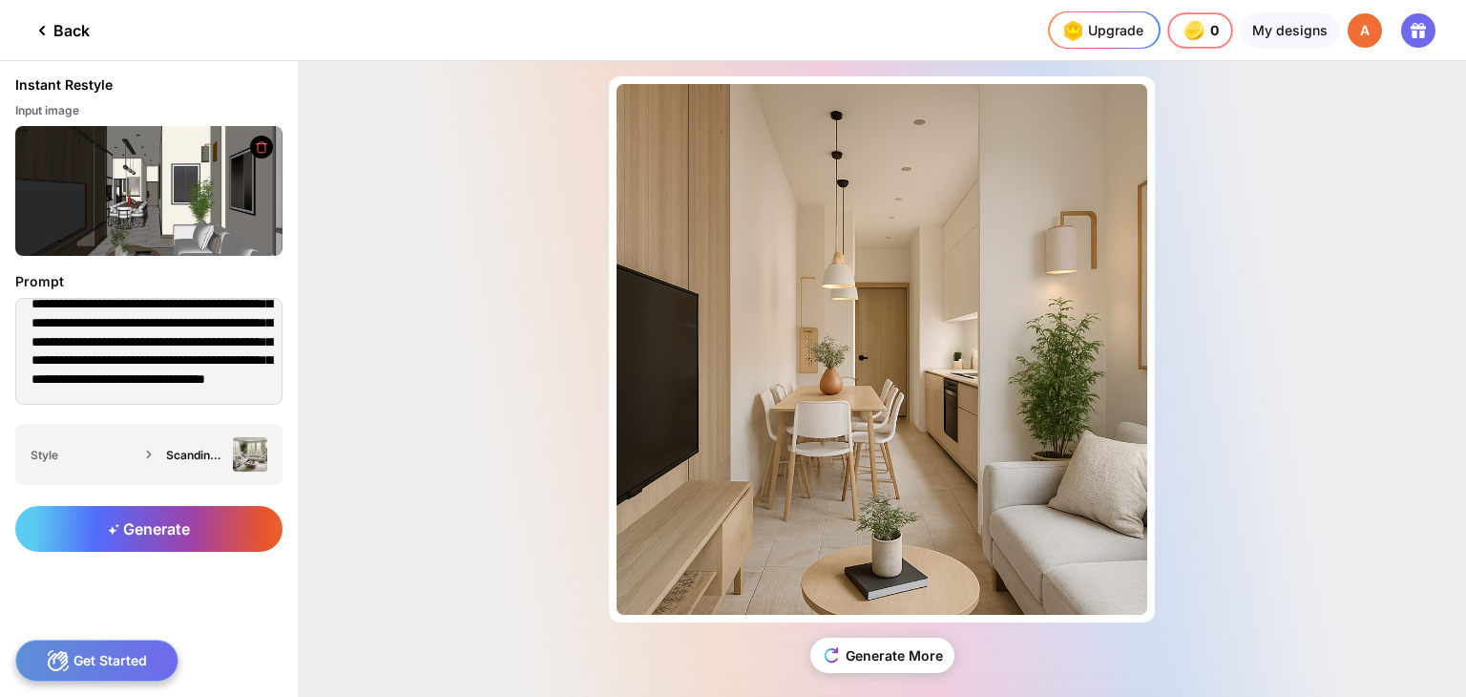
scroll to position [149, 0]
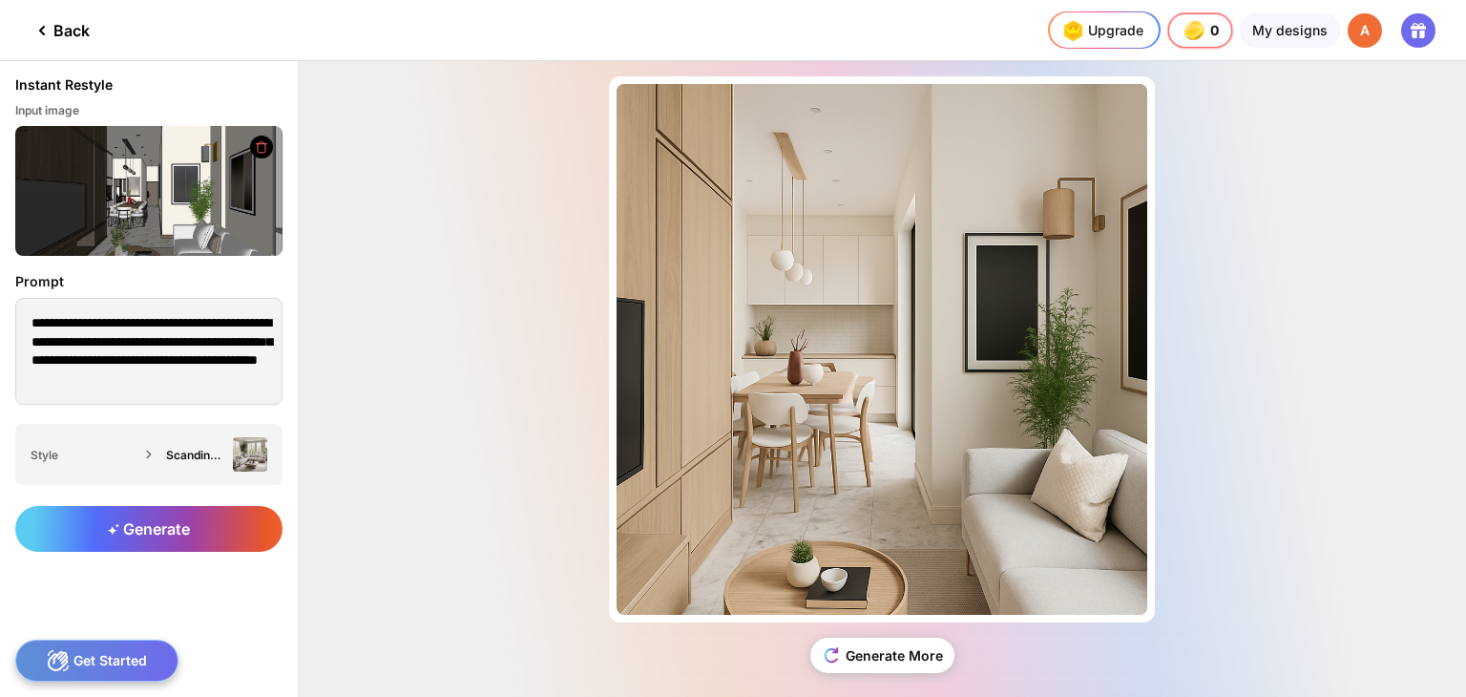
scroll to position [37, 0]
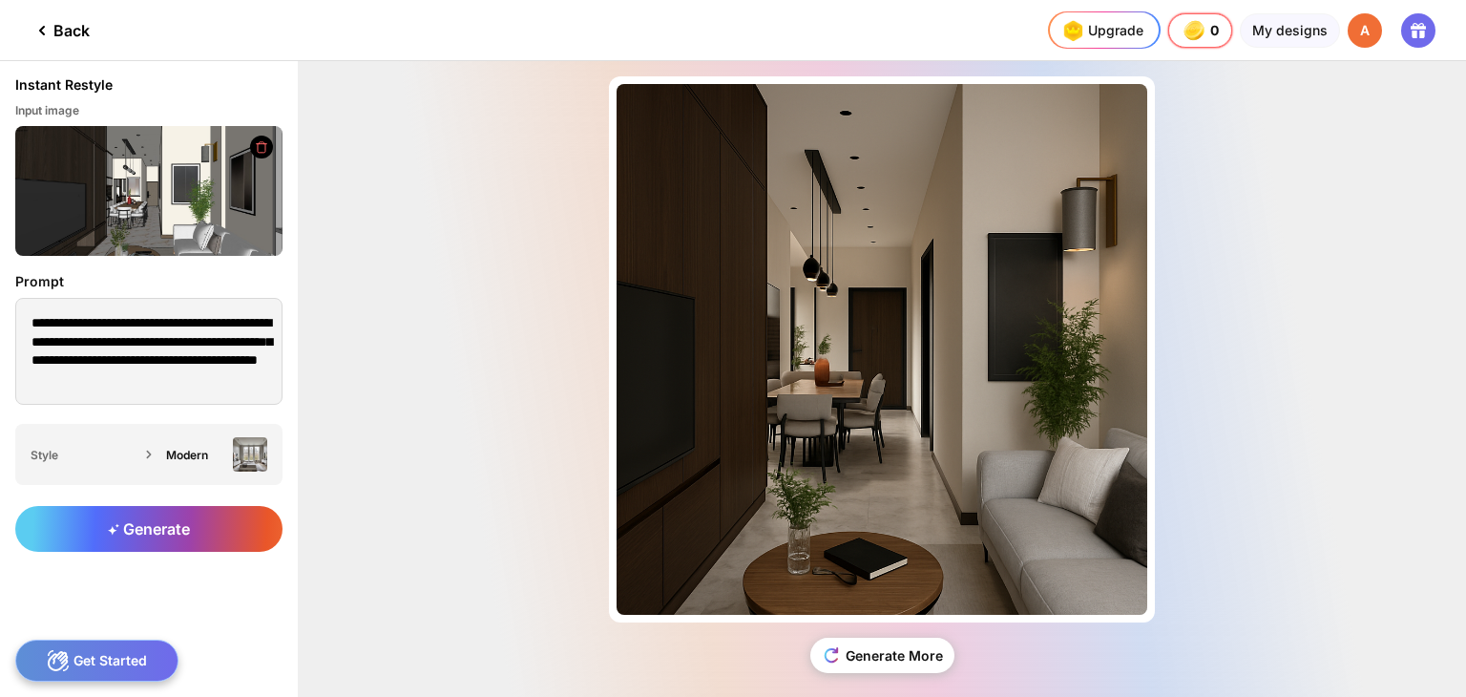
type textarea "**********"
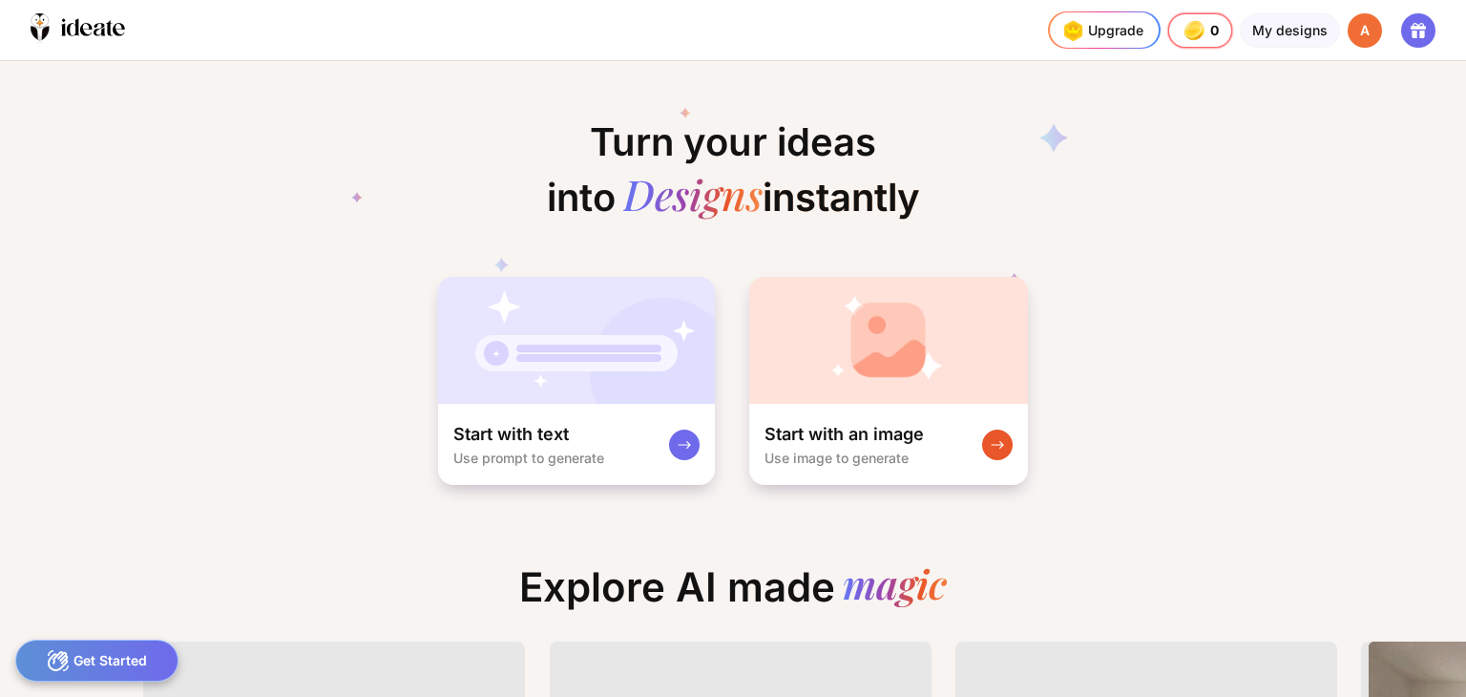
scroll to position [0, 19]
